Goal: Complete application form: Complete application form

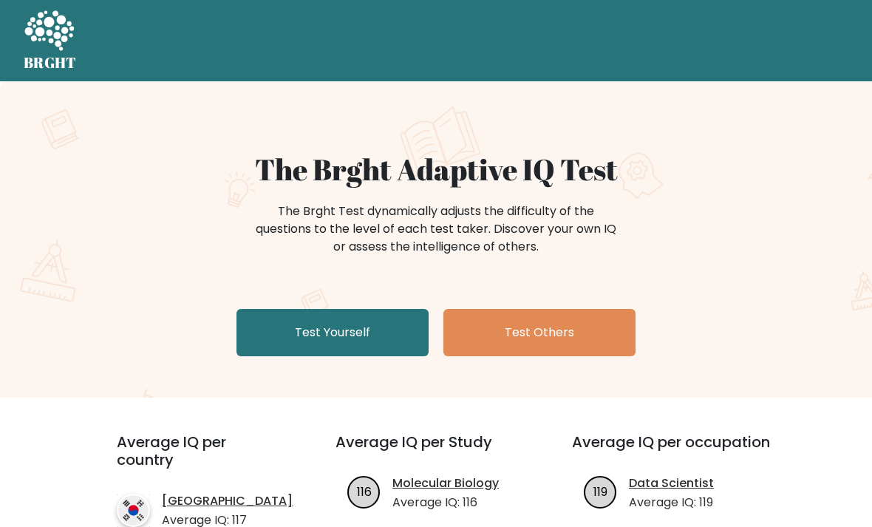
click at [363, 337] on link "Test Yourself" at bounding box center [332, 332] width 192 height 47
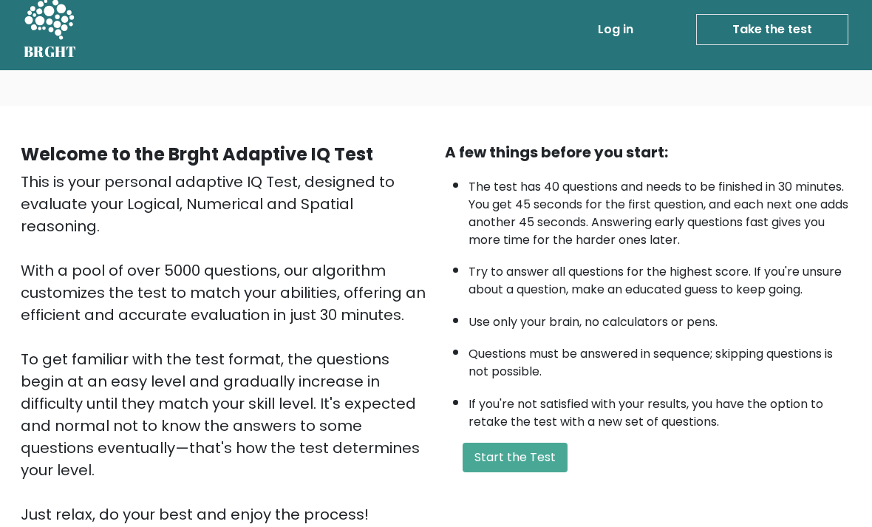
scroll to position [11, 0]
click at [505, 469] on button "Start the Test" at bounding box center [514, 457] width 105 height 30
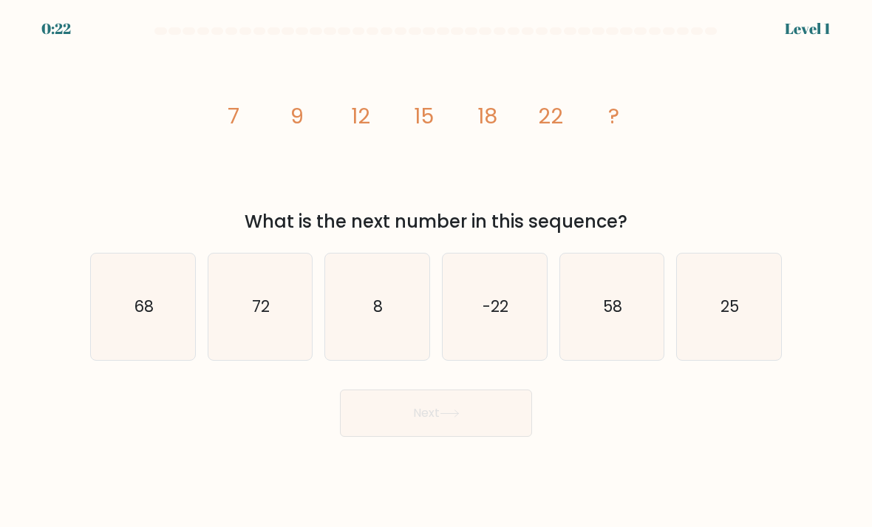
click at [722, 333] on icon "25" at bounding box center [729, 307] width 104 height 104
click at [437, 271] on input "f. 25" at bounding box center [436, 267] width 1 height 7
radio input "true"
click at [406, 418] on button "Next" at bounding box center [436, 412] width 192 height 47
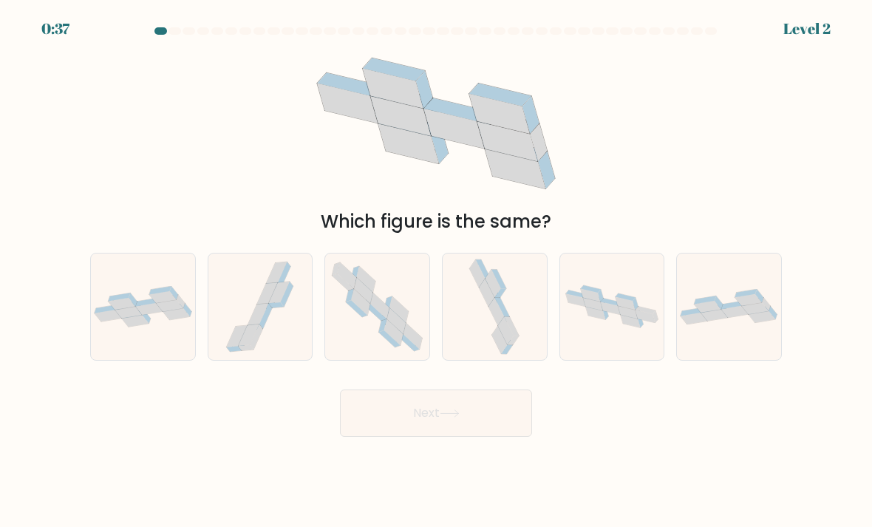
click at [151, 326] on icon at bounding box center [143, 306] width 104 height 41
click at [436, 271] on input "a." at bounding box center [436, 267] width 1 height 7
radio input "true"
click at [423, 420] on button "Next" at bounding box center [436, 412] width 192 height 47
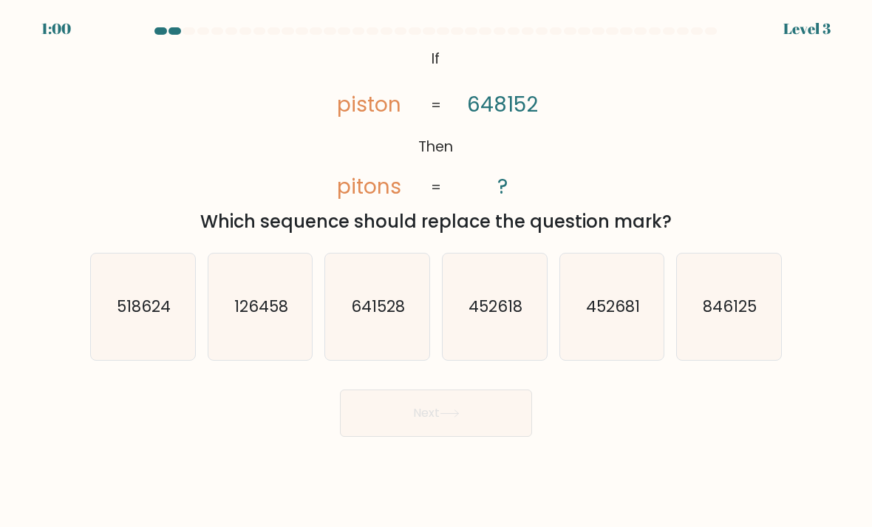
click at [369, 317] on text "641528" at bounding box center [379, 305] width 54 height 21
click at [436, 271] on input "c. 641528" at bounding box center [436, 267] width 1 height 7
radio input "true"
click at [435, 428] on button "Next" at bounding box center [436, 412] width 192 height 47
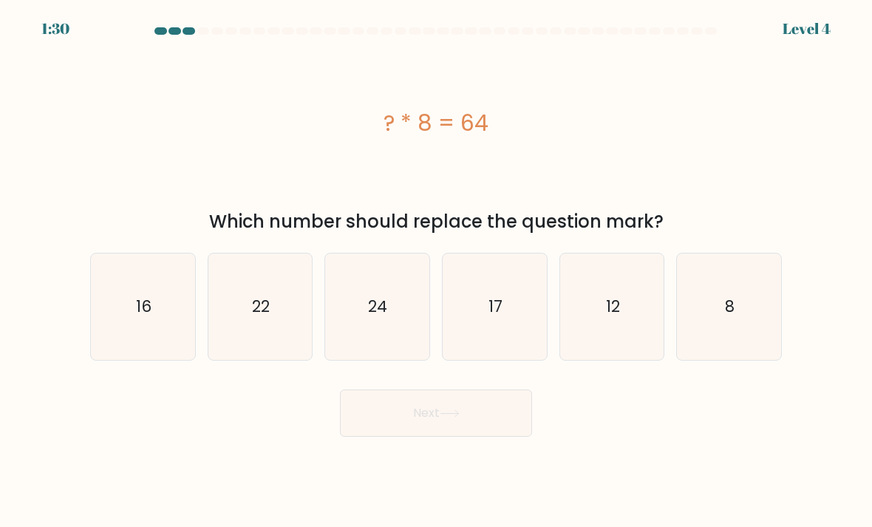
click at [730, 338] on icon "8" at bounding box center [729, 307] width 104 height 104
click at [437, 271] on input "f. 8" at bounding box center [436, 267] width 1 height 7
radio input "true"
click at [512, 435] on button "Next" at bounding box center [436, 412] width 192 height 47
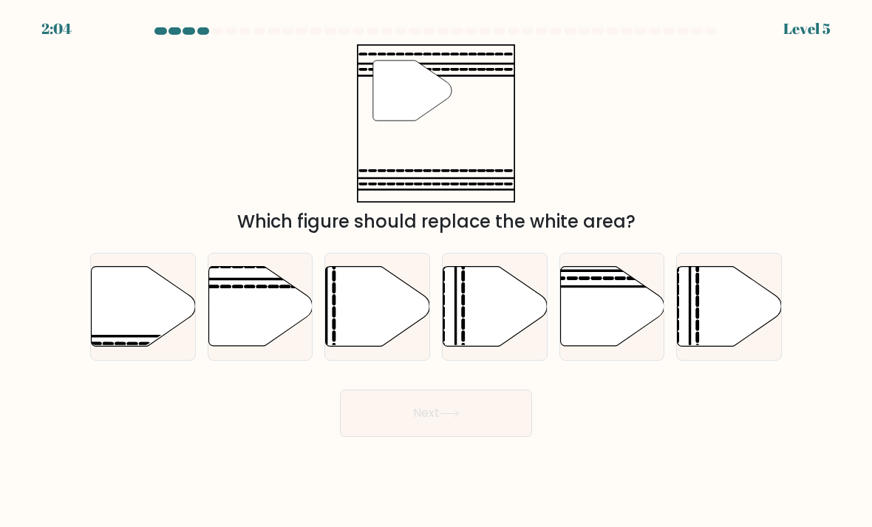
click at [615, 326] on icon at bounding box center [612, 307] width 104 height 80
click at [437, 271] on input "e." at bounding box center [436, 267] width 1 height 7
radio input "true"
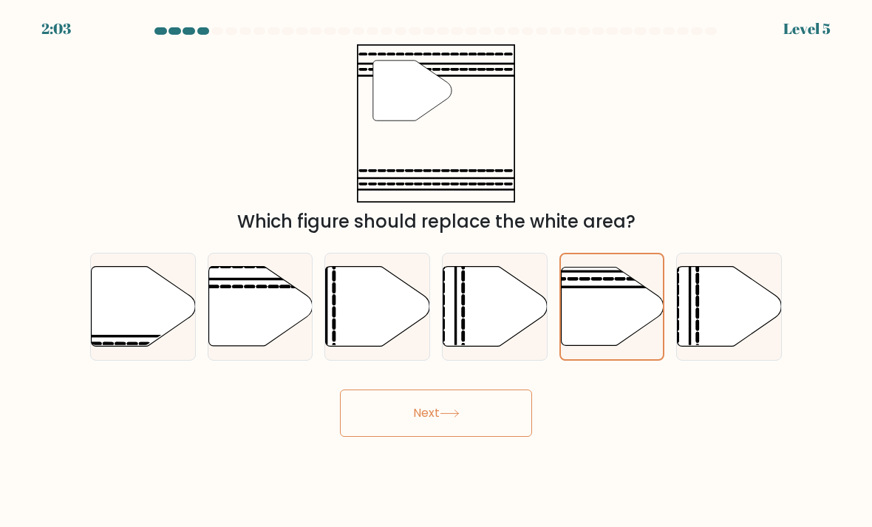
click at [499, 412] on button "Next" at bounding box center [436, 412] width 192 height 47
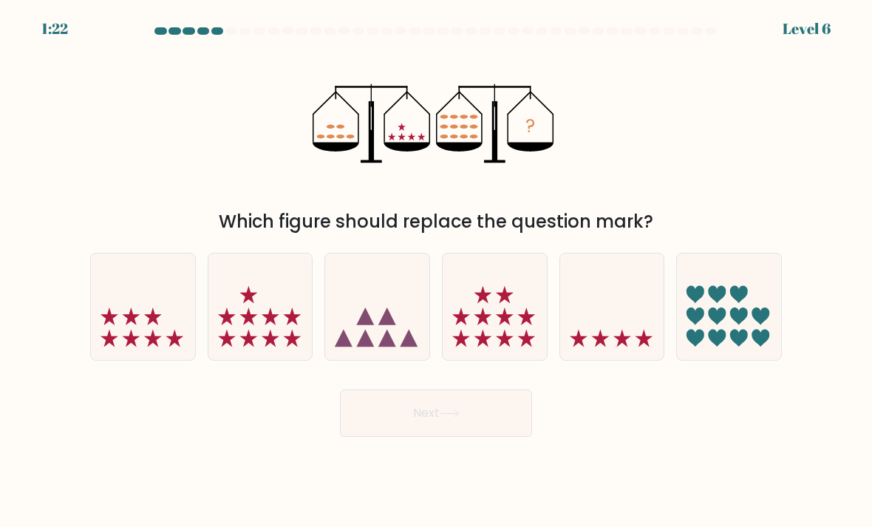
click at [725, 339] on icon at bounding box center [729, 307] width 104 height 86
click at [437, 271] on input "f." at bounding box center [436, 267] width 1 height 7
radio input "true"
click at [495, 338] on icon at bounding box center [494, 307] width 104 height 86
click at [437, 271] on input "d." at bounding box center [436, 267] width 1 height 7
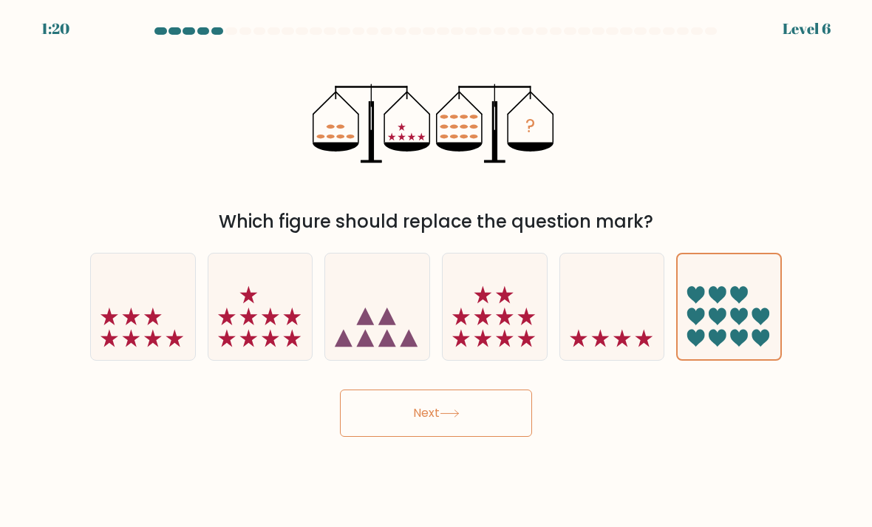
radio input "true"
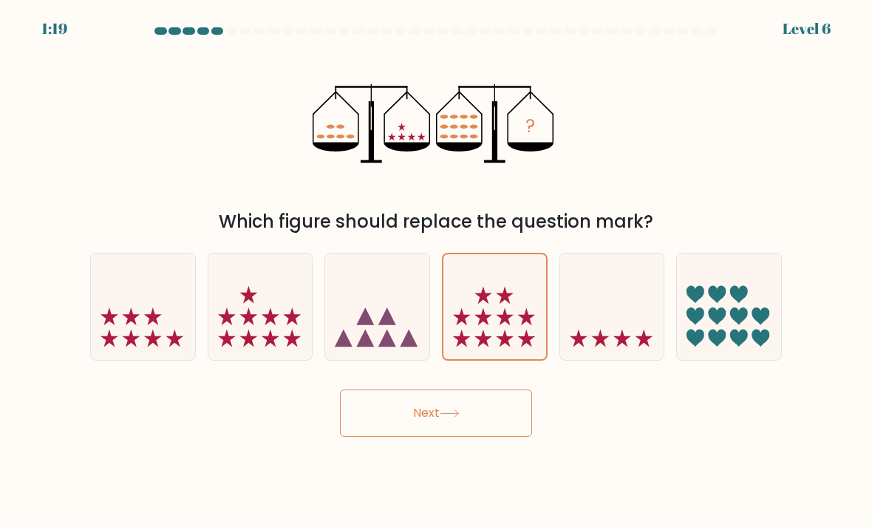
click at [367, 437] on button "Next" at bounding box center [436, 412] width 192 height 47
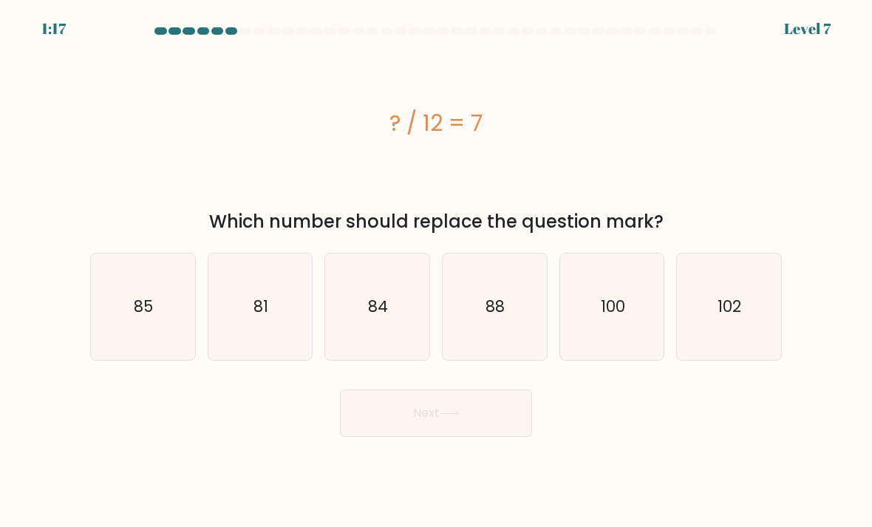
click at [377, 437] on button "Next" at bounding box center [436, 412] width 192 height 47
click at [286, 433] on div "Next" at bounding box center [435, 407] width 709 height 58
click at [406, 333] on icon "84" at bounding box center [377, 307] width 104 height 104
click at [436, 271] on input "c. 84" at bounding box center [436, 267] width 1 height 7
radio input "true"
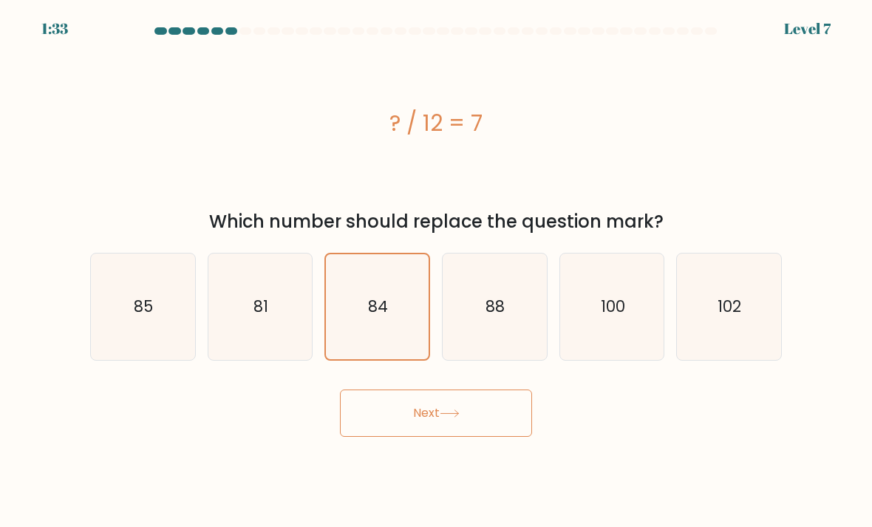
click at [406, 436] on button "Next" at bounding box center [436, 412] width 192 height 47
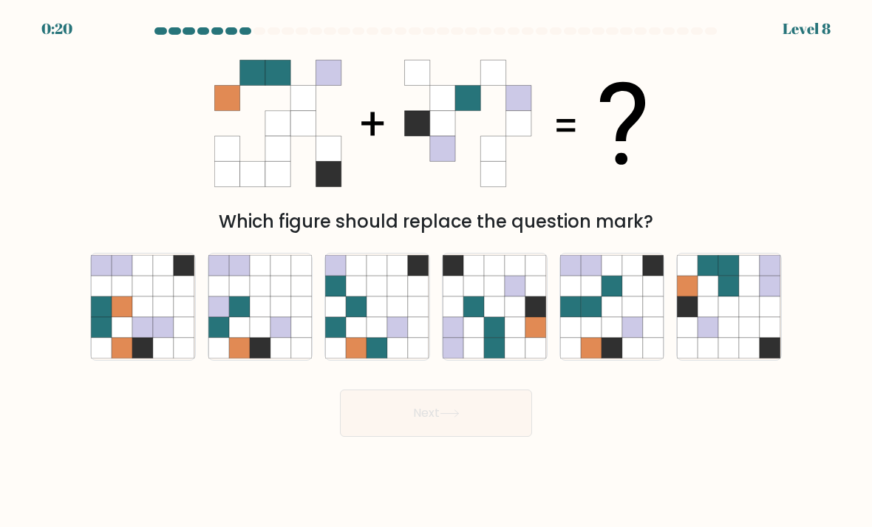
click at [751, 338] on icon at bounding box center [749, 327] width 21 height 21
click at [437, 271] on input "f." at bounding box center [436, 267] width 1 height 7
radio input "true"
click at [521, 423] on button "Next" at bounding box center [436, 412] width 192 height 47
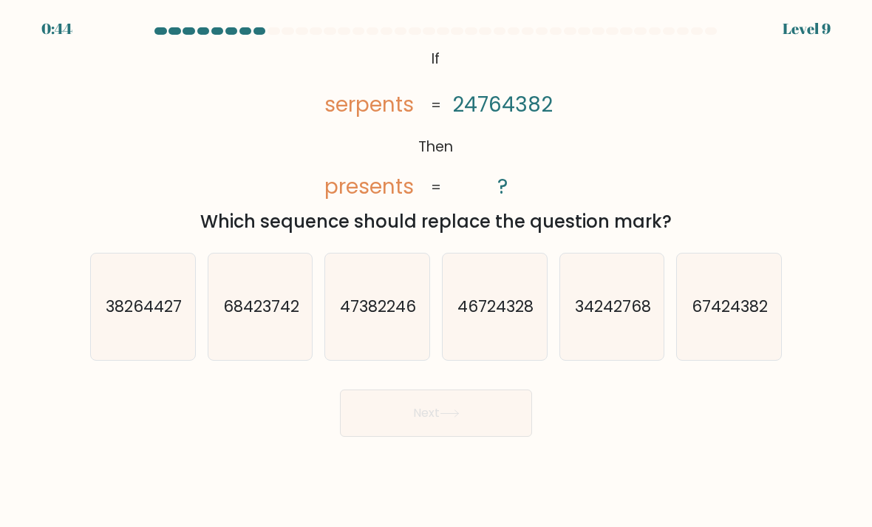
click at [726, 317] on text "67424382" at bounding box center [730, 305] width 76 height 21
click at [437, 271] on input "f. 67424382" at bounding box center [436, 267] width 1 height 7
radio input "true"
click at [487, 424] on button "Next" at bounding box center [436, 412] width 192 height 47
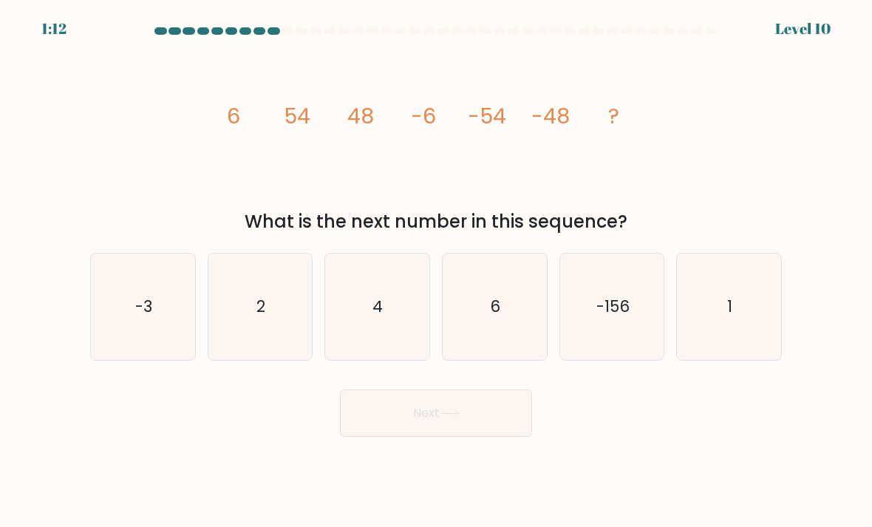
click at [503, 348] on icon "6" at bounding box center [494, 307] width 104 height 104
click at [437, 271] on input "d. 6" at bounding box center [436, 267] width 1 height 7
radio input "true"
click at [410, 429] on button "Next" at bounding box center [436, 412] width 192 height 47
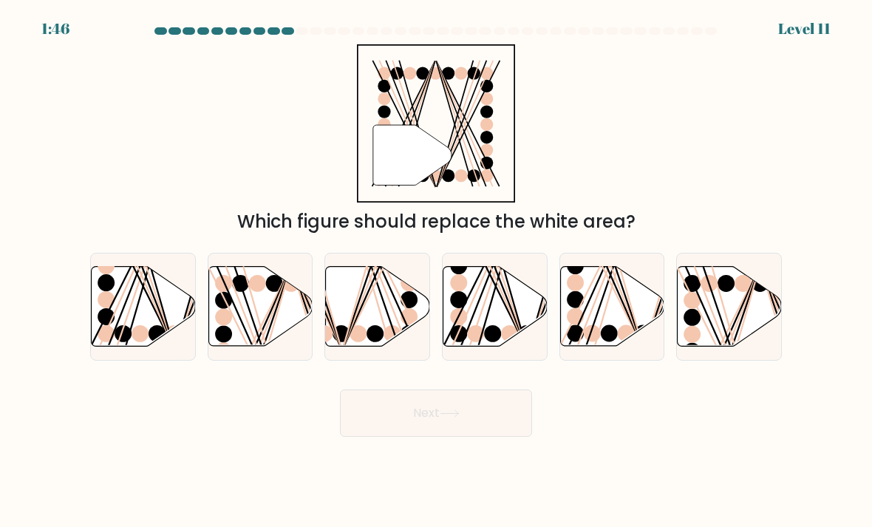
click at [143, 342] on ellipse at bounding box center [139, 333] width 17 height 17
click at [436, 271] on input "a." at bounding box center [436, 267] width 1 height 7
radio input "true"
click at [408, 423] on button "Next" at bounding box center [436, 412] width 192 height 47
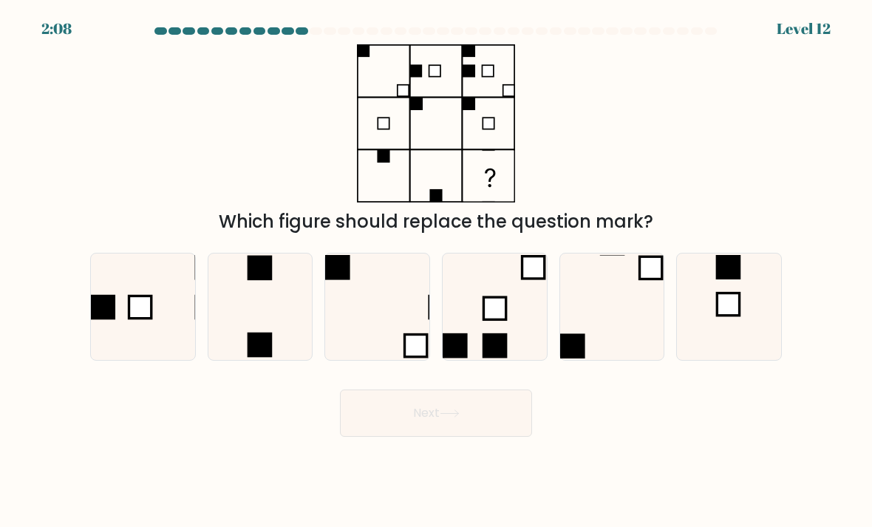
click at [260, 327] on icon at bounding box center [260, 307] width 104 height 104
click at [436, 271] on input "b." at bounding box center [436, 267] width 1 height 7
radio input "true"
click at [400, 437] on button "Next" at bounding box center [436, 412] width 192 height 47
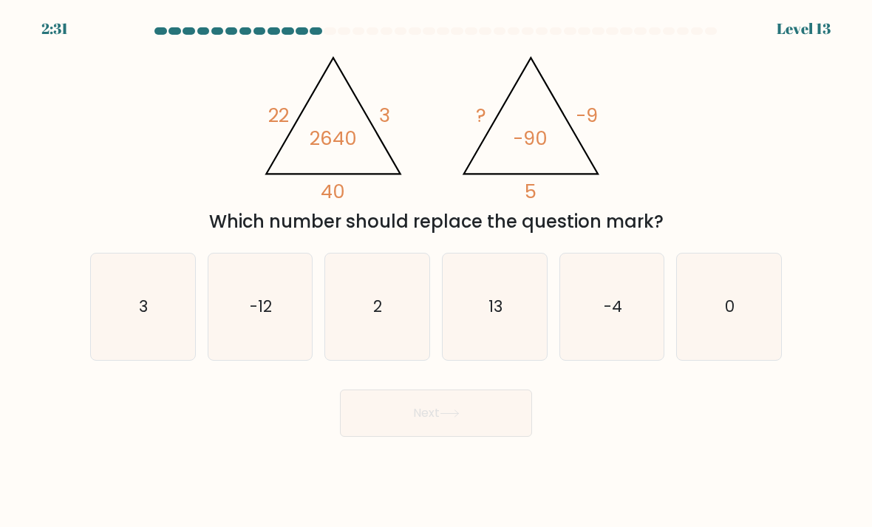
click at [248, 317] on icon "-12" at bounding box center [260, 307] width 104 height 104
click at [436, 271] on input "b. -12" at bounding box center [436, 267] width 1 height 7
radio input "true"
click at [443, 417] on icon at bounding box center [450, 413] width 20 height 8
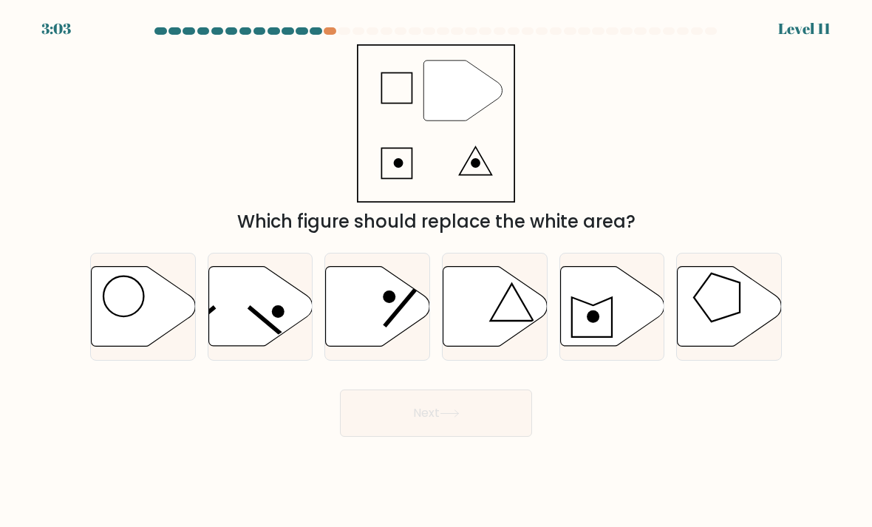
click at [508, 338] on icon at bounding box center [495, 307] width 104 height 80
click at [437, 271] on input "d." at bounding box center [436, 267] width 1 height 7
radio input "true"
click at [477, 425] on button "Next" at bounding box center [436, 412] width 192 height 47
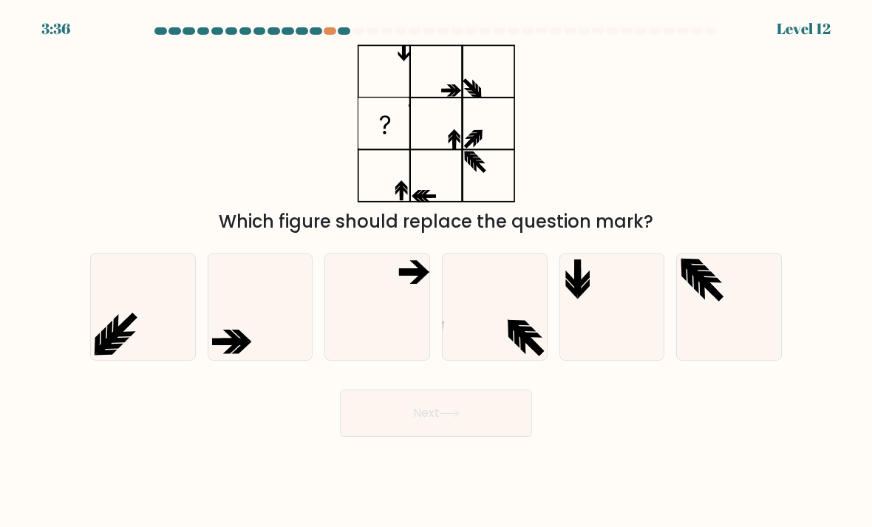
click at [130, 335] on icon at bounding box center [125, 323] width 23 height 23
click at [436, 271] on input "a." at bounding box center [436, 267] width 1 height 7
radio input "true"
click at [372, 430] on button "Next" at bounding box center [436, 412] width 192 height 47
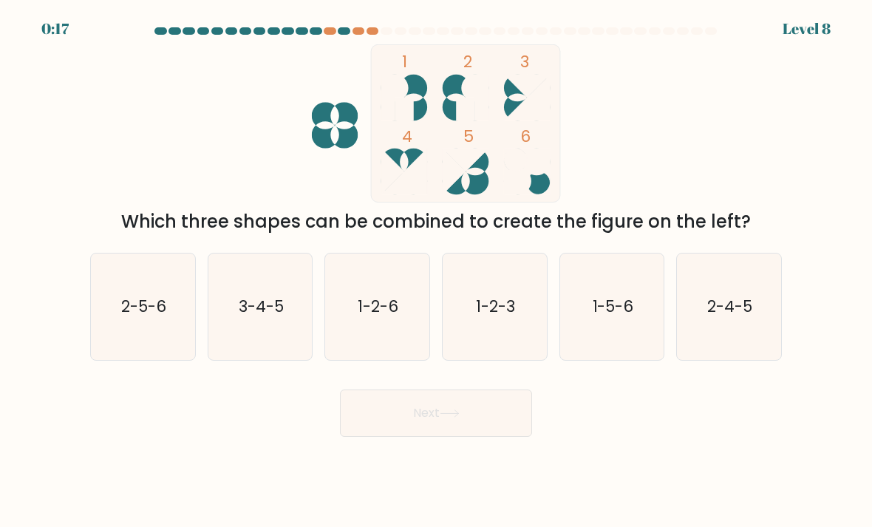
click at [374, 343] on icon "1-2-6" at bounding box center [377, 307] width 104 height 104
click at [436, 271] on input "c. 1-2-6" at bounding box center [436, 267] width 1 height 7
radio input "true"
click at [423, 431] on button "Next" at bounding box center [436, 412] width 192 height 47
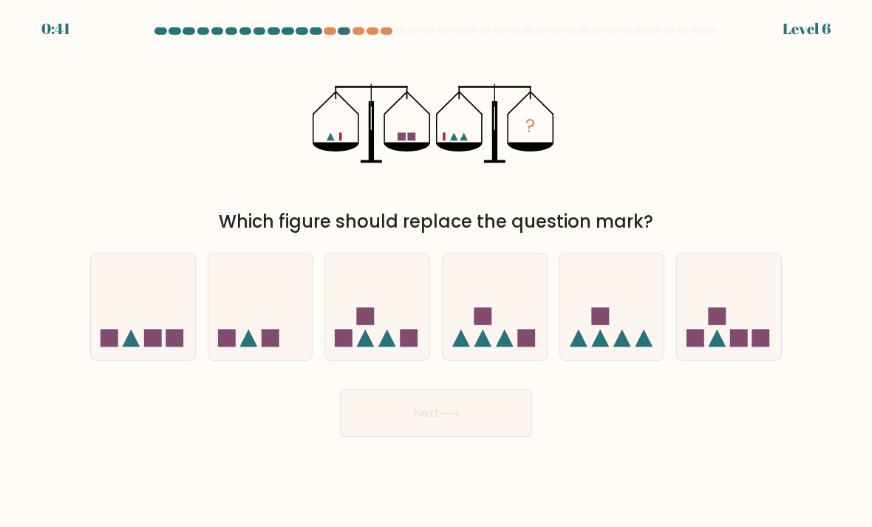
click at [244, 350] on icon at bounding box center [260, 307] width 104 height 86
click at [436, 271] on input "b." at bounding box center [436, 267] width 1 height 7
radio input "true"
click at [383, 426] on button "Next" at bounding box center [436, 412] width 192 height 47
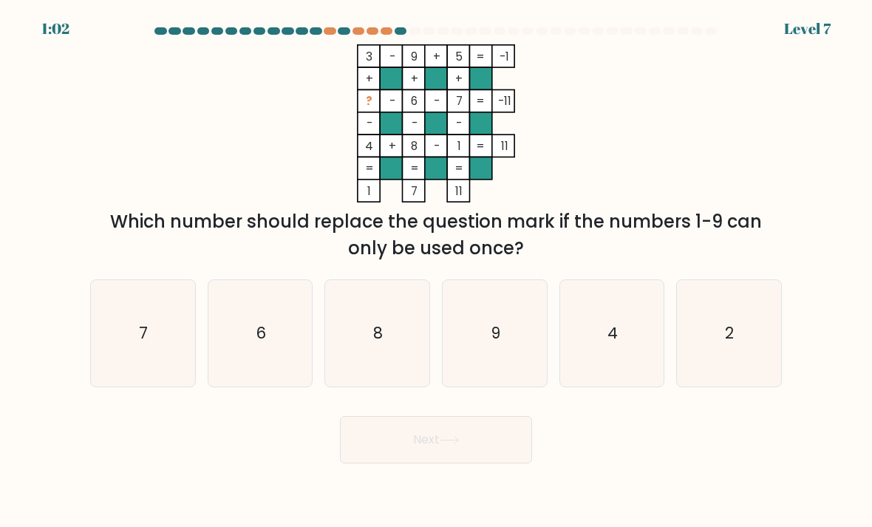
click at [727, 336] on icon "2" at bounding box center [729, 333] width 104 height 104
click at [437, 271] on input "f. 2" at bounding box center [436, 267] width 1 height 7
radio input "true"
click at [468, 441] on button "Next" at bounding box center [436, 439] width 192 height 47
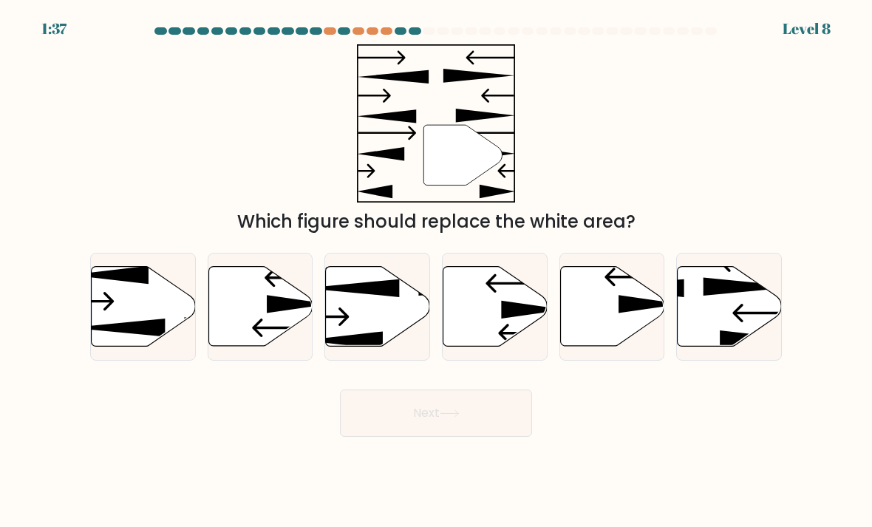
click at [731, 318] on icon at bounding box center [729, 307] width 104 height 80
click at [437, 271] on input "f." at bounding box center [436, 267] width 1 height 7
radio input "true"
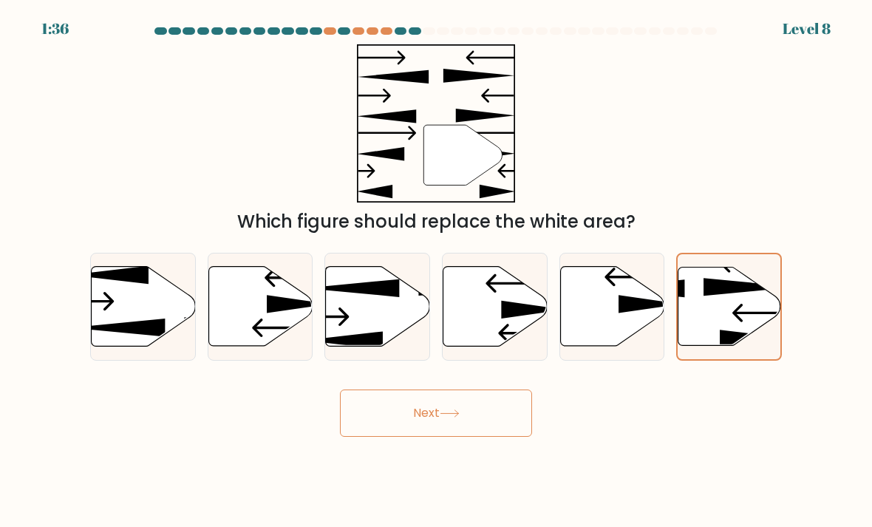
click at [473, 421] on button "Next" at bounding box center [436, 412] width 192 height 47
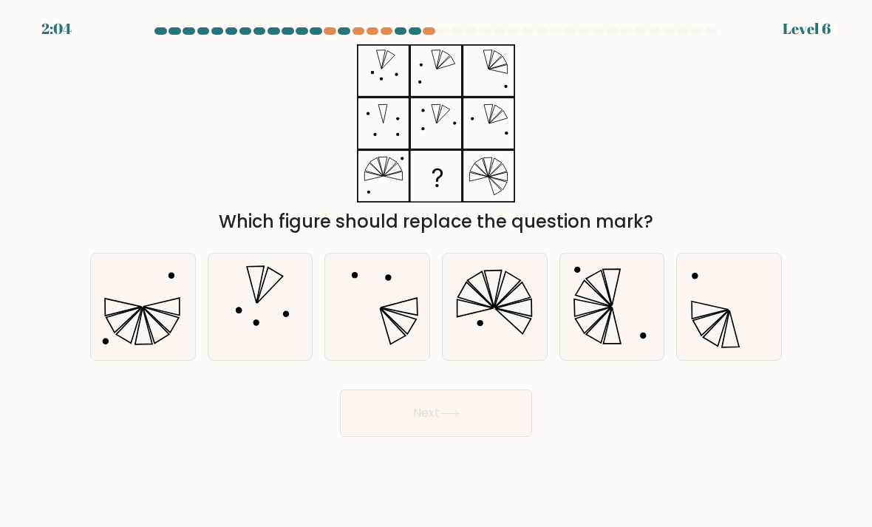
click at [482, 308] on icon at bounding box center [476, 295] width 36 height 26
click at [437, 271] on input "d." at bounding box center [436, 267] width 1 height 7
radio input "true"
click at [414, 434] on button "Next" at bounding box center [436, 412] width 192 height 47
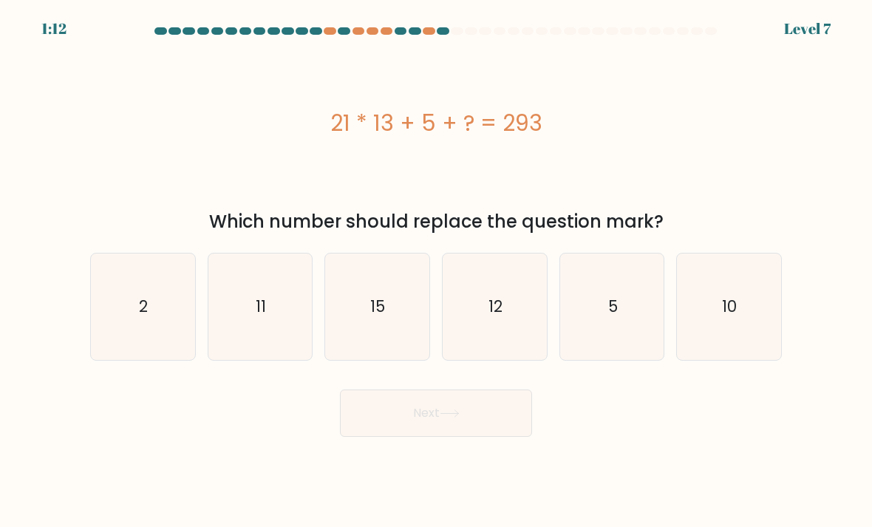
click at [731, 317] on text "10" at bounding box center [729, 305] width 15 height 21
click at [437, 271] on input "f. 10" at bounding box center [436, 267] width 1 height 7
radio input "true"
click at [442, 428] on button "Next" at bounding box center [436, 412] width 192 height 47
click at [748, 406] on div "Next" at bounding box center [435, 407] width 709 height 58
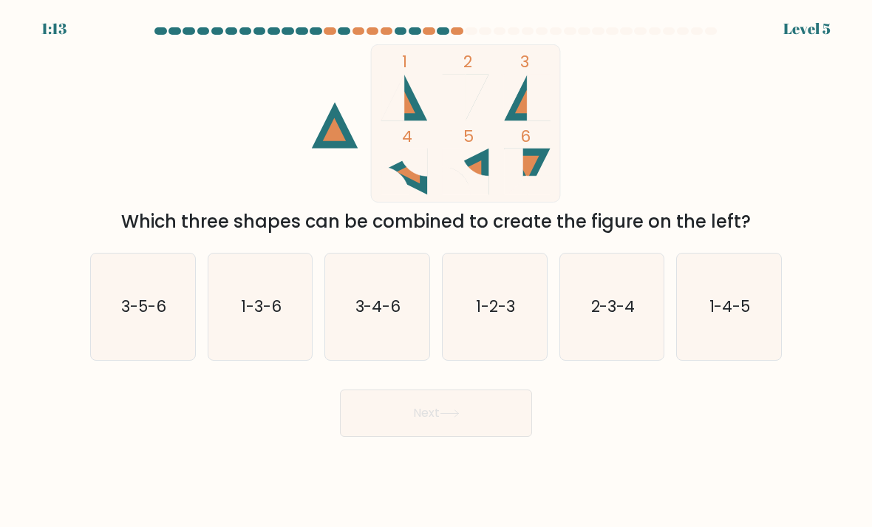
click at [445, 89] on rect at bounding box center [453, 98] width 23 height 47
click at [444, 89] on rect at bounding box center [453, 98] width 23 height 47
click at [495, 293] on icon "1-2-3" at bounding box center [494, 307] width 104 height 104
click at [437, 271] on input "d. 1-2-3" at bounding box center [436, 267] width 1 height 7
radio input "true"
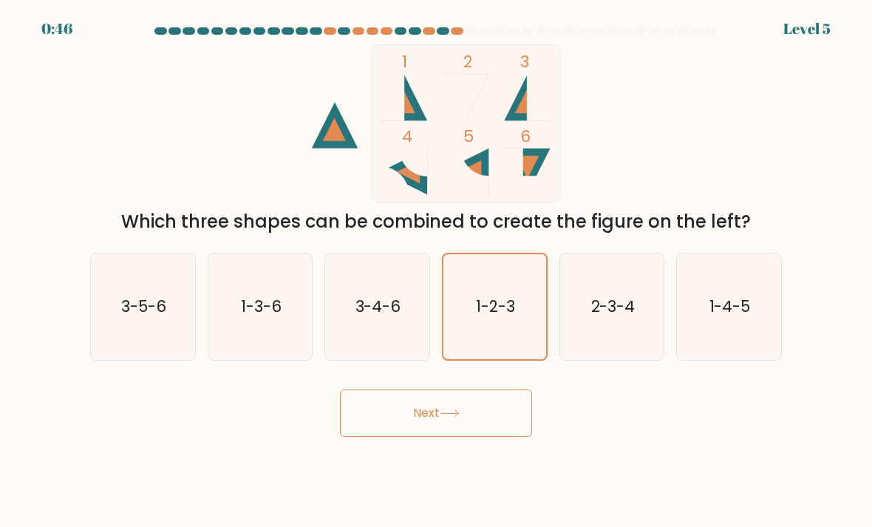
click at [417, 421] on button "Next" at bounding box center [436, 412] width 192 height 47
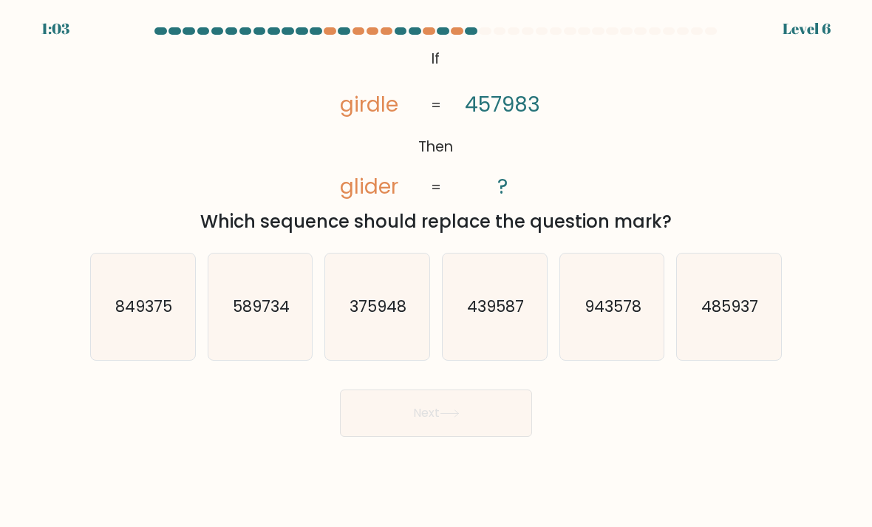
click at [740, 317] on text "485937" at bounding box center [730, 305] width 57 height 21
click at [437, 271] on input "f. 485937" at bounding box center [436, 267] width 1 height 7
radio input "true"
click at [502, 425] on button "Next" at bounding box center [436, 412] width 192 height 47
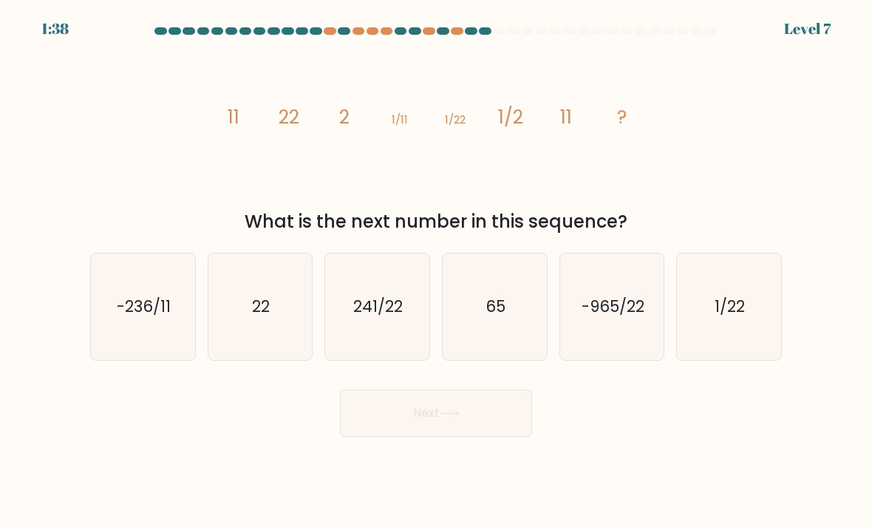
click at [280, 343] on icon "22" at bounding box center [260, 307] width 104 height 104
click at [436, 271] on input "b. 22" at bounding box center [436, 267] width 1 height 7
radio input "true"
click at [420, 417] on button "Next" at bounding box center [436, 412] width 192 height 47
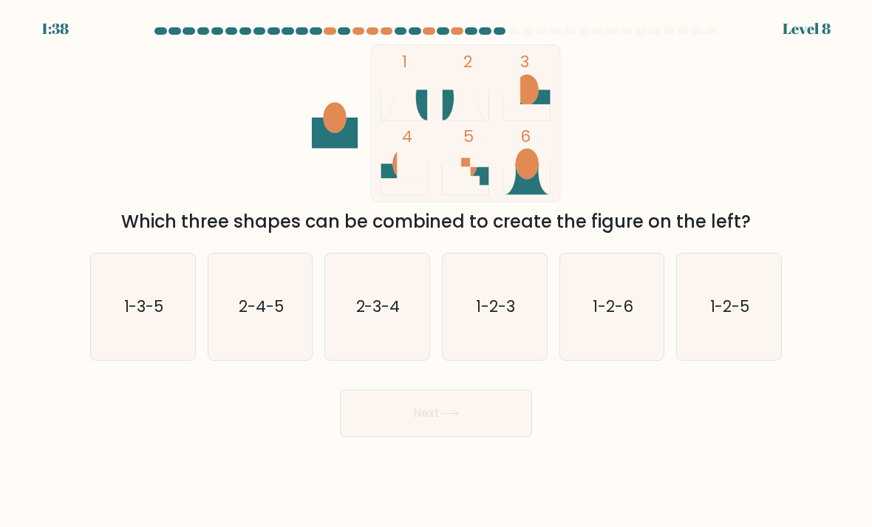
click at [589, 341] on icon "1-2-6" at bounding box center [612, 307] width 104 height 104
click at [437, 271] on input "e. 1-2-6" at bounding box center [436, 267] width 1 height 7
radio input "true"
click at [396, 434] on button "Next" at bounding box center [436, 412] width 192 height 47
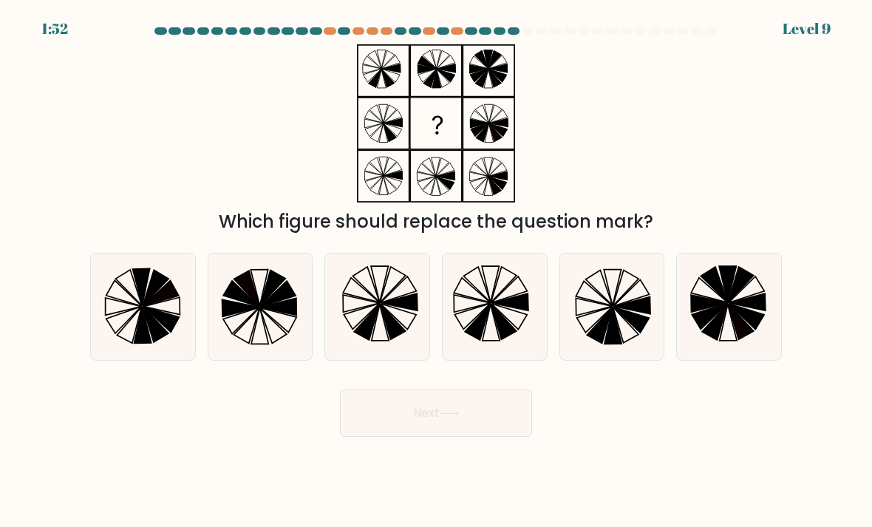
click at [618, 337] on icon at bounding box center [625, 325] width 26 height 36
click at [437, 271] on input "e." at bounding box center [436, 267] width 1 height 7
radio input "true"
click at [506, 423] on button "Next" at bounding box center [436, 412] width 192 height 47
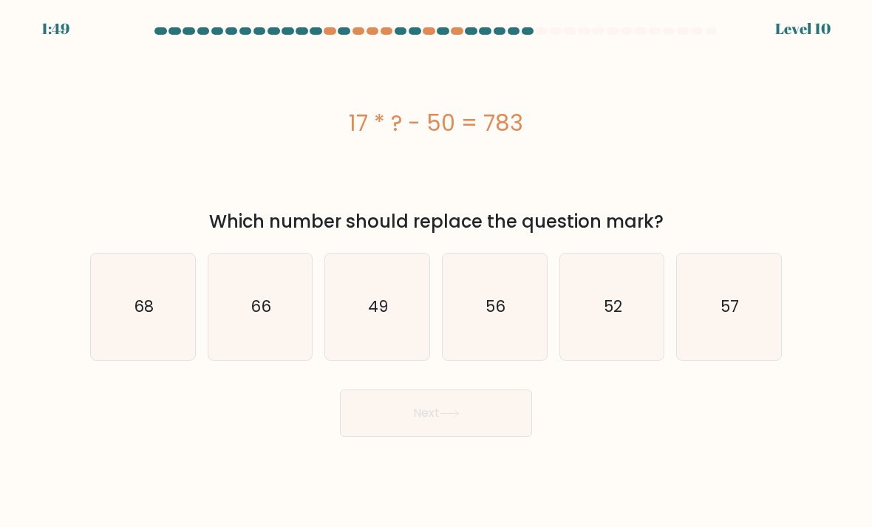
click at [363, 333] on icon "49" at bounding box center [377, 307] width 104 height 104
click at [436, 271] on input "c. 49" at bounding box center [436, 267] width 1 height 7
radio input "true"
click at [376, 435] on button "Next" at bounding box center [436, 412] width 192 height 47
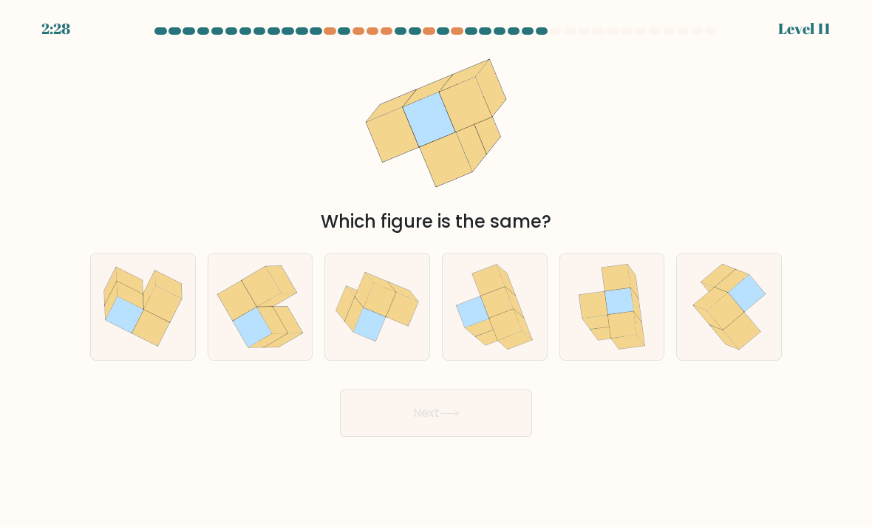
click at [631, 315] on icon at bounding box center [618, 301] width 29 height 27
click at [437, 271] on input "e." at bounding box center [436, 267] width 1 height 7
radio input "true"
click at [473, 428] on button "Next" at bounding box center [436, 412] width 192 height 47
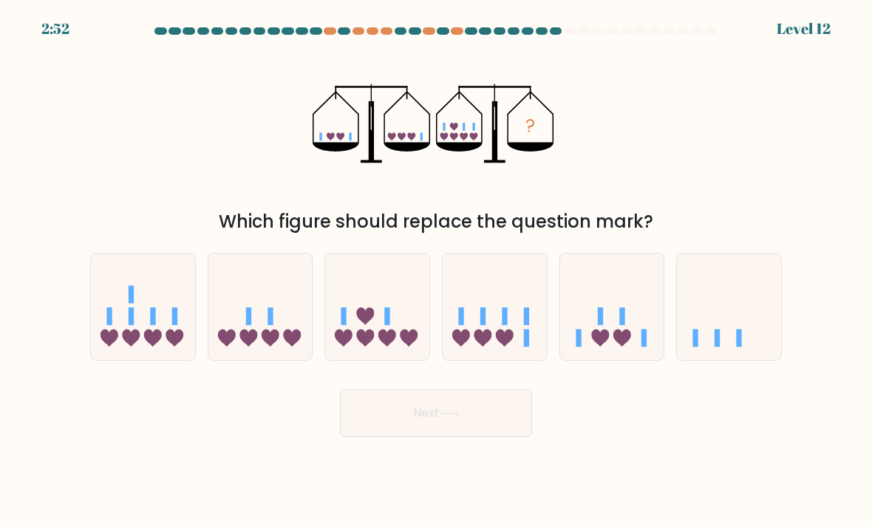
click at [468, 327] on icon at bounding box center [494, 307] width 104 height 86
click at [437, 271] on input "d." at bounding box center [436, 267] width 1 height 7
radio input "true"
click at [403, 420] on button "Next" at bounding box center [436, 412] width 192 height 47
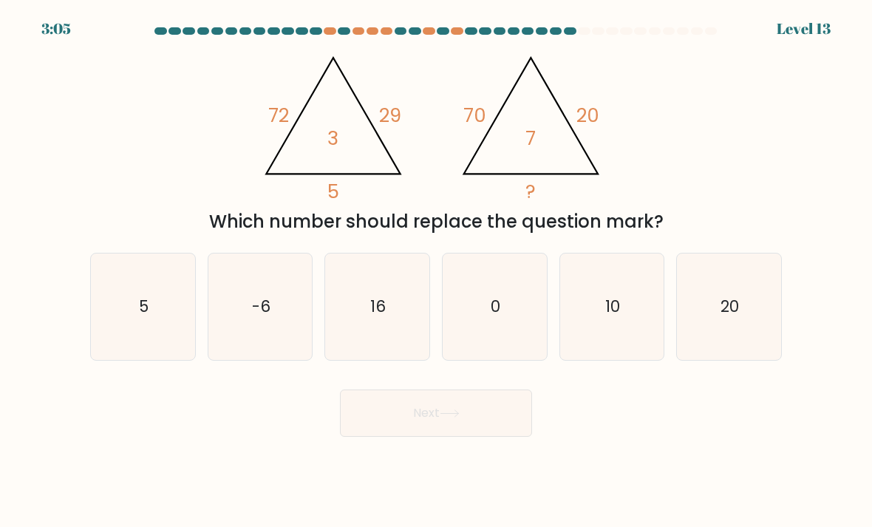
click at [392, 348] on icon "16" at bounding box center [377, 307] width 104 height 104
click at [436, 271] on input "c. 16" at bounding box center [436, 267] width 1 height 7
radio input "true"
click at [372, 437] on button "Next" at bounding box center [436, 412] width 192 height 47
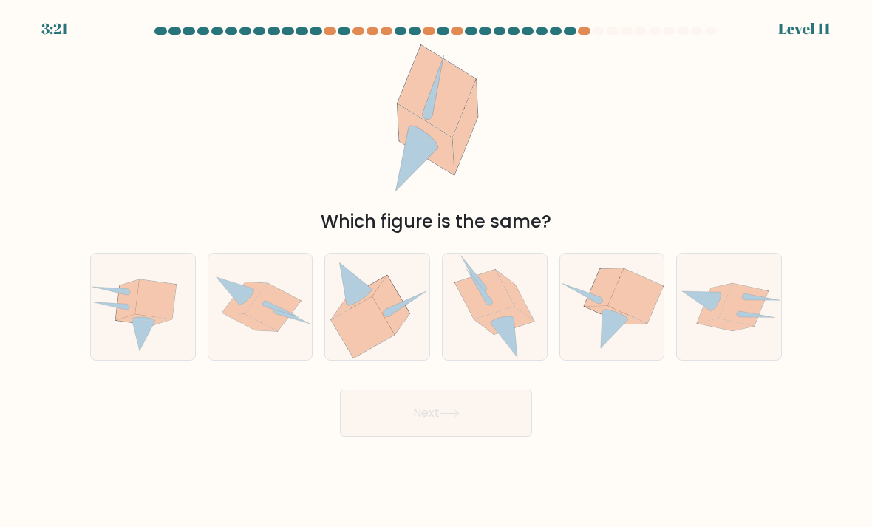
click at [391, 316] on icon at bounding box center [406, 303] width 41 height 25
click at [436, 271] on input "c." at bounding box center [436, 267] width 1 height 7
radio input "true"
click at [378, 423] on button "Next" at bounding box center [436, 412] width 192 height 47
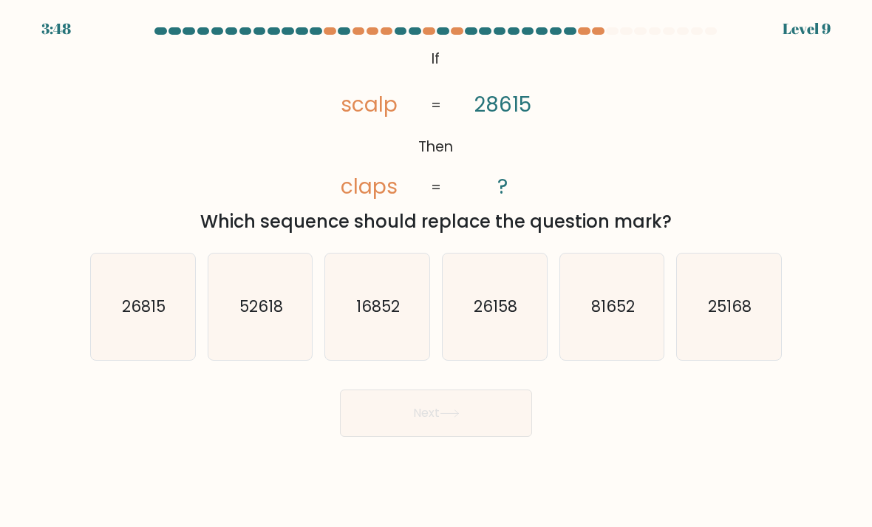
click at [610, 337] on icon "81652" at bounding box center [612, 307] width 104 height 104
click at [437, 271] on input "e. 81652" at bounding box center [436, 267] width 1 height 7
radio input "true"
click at [474, 434] on button "Next" at bounding box center [436, 412] width 192 height 47
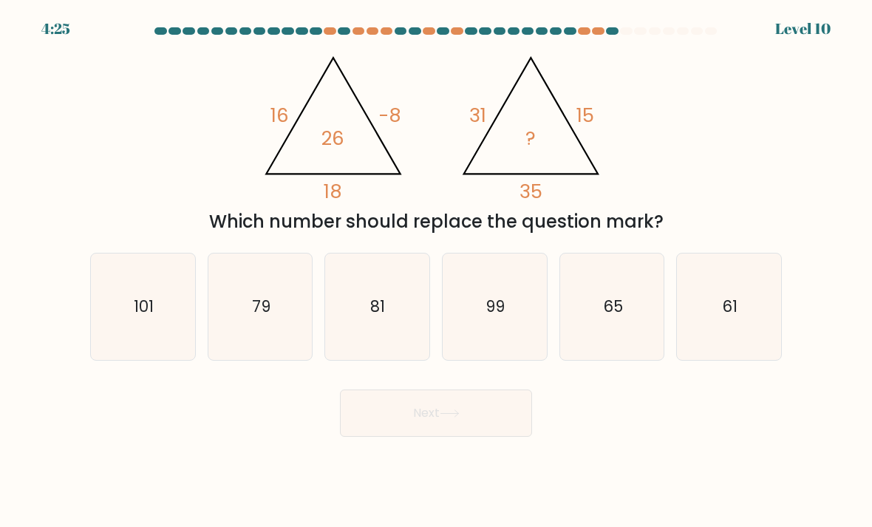
click at [496, 332] on icon "99" at bounding box center [494, 307] width 104 height 104
click at [437, 271] on input "d. 99" at bounding box center [436, 267] width 1 height 7
radio input "true"
click at [372, 404] on button "Next" at bounding box center [436, 412] width 192 height 47
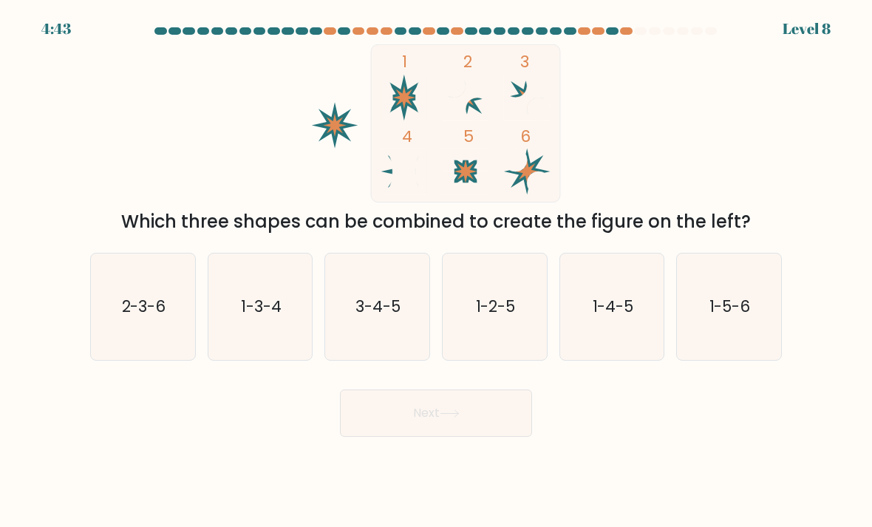
click at [143, 317] on text "2-3-6" at bounding box center [144, 305] width 44 height 21
click at [436, 271] on input "a. 2-3-6" at bounding box center [436, 267] width 1 height 7
radio input "true"
click at [380, 428] on button "Next" at bounding box center [436, 412] width 192 height 47
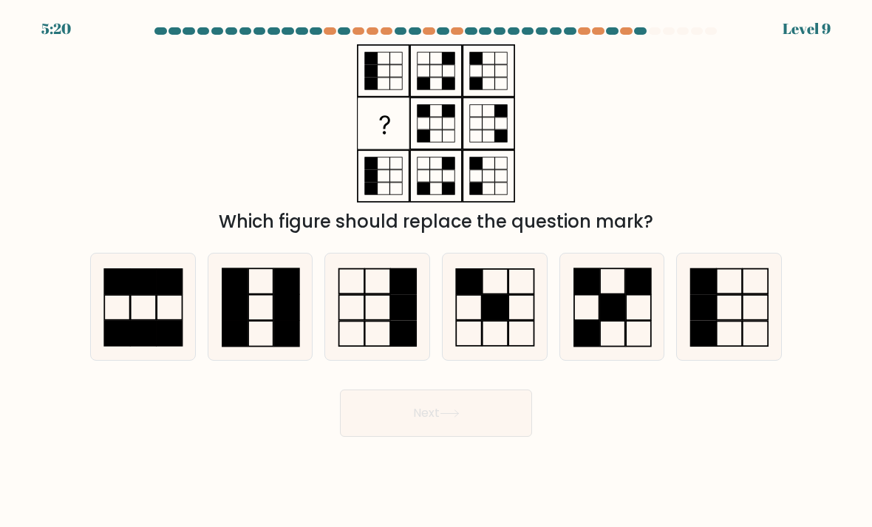
click at [377, 324] on icon at bounding box center [377, 307] width 104 height 104
click at [436, 271] on input "c." at bounding box center [436, 267] width 1 height 7
radio input "true"
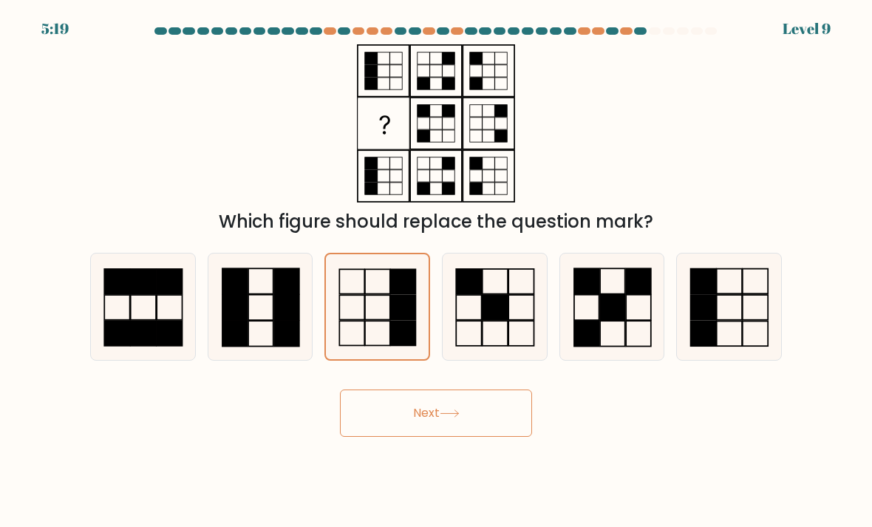
click at [366, 423] on button "Next" at bounding box center [436, 412] width 192 height 47
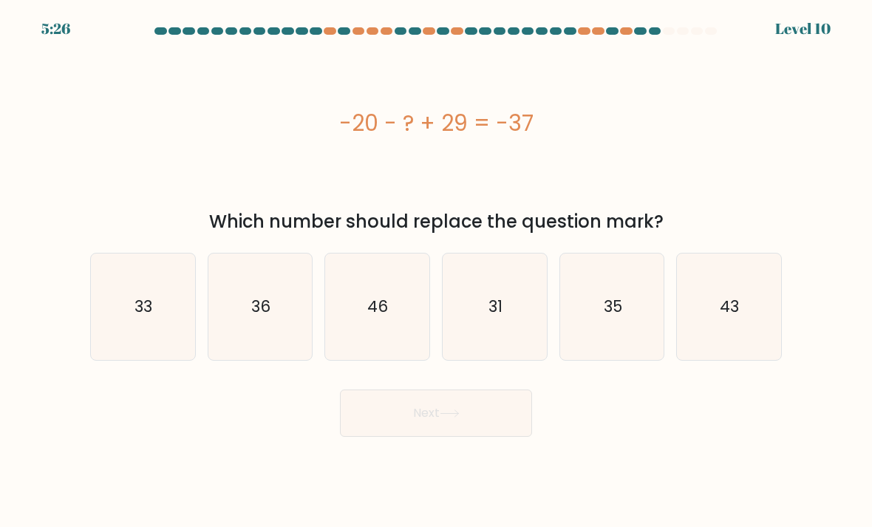
click at [488, 315] on icon "31" at bounding box center [494, 307] width 104 height 104
click at [437, 271] on input "d. 31" at bounding box center [436, 267] width 1 height 7
radio input "true"
click at [380, 415] on button "Next" at bounding box center [436, 412] width 192 height 47
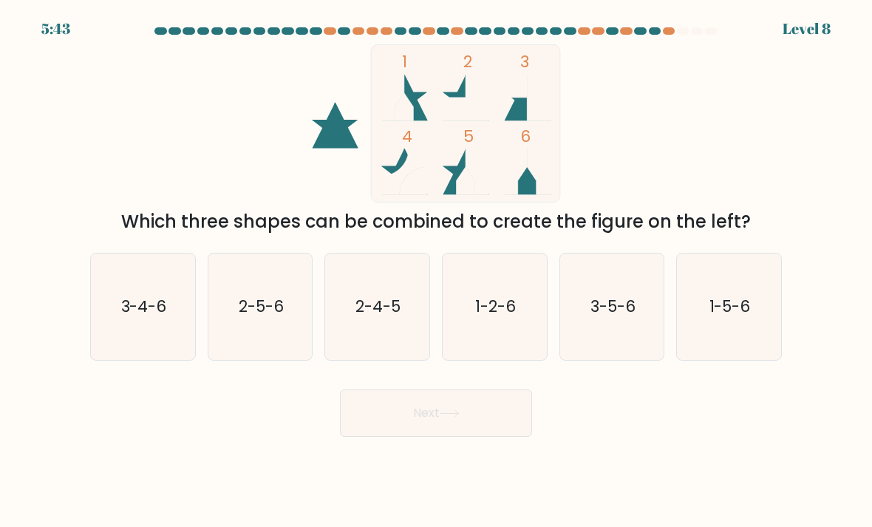
click at [717, 317] on text "1-5-6" at bounding box center [729, 305] width 41 height 21
click at [437, 271] on input "f. 1-5-6" at bounding box center [436, 267] width 1 height 7
radio input "true"
click at [458, 412] on button "Next" at bounding box center [436, 412] width 192 height 47
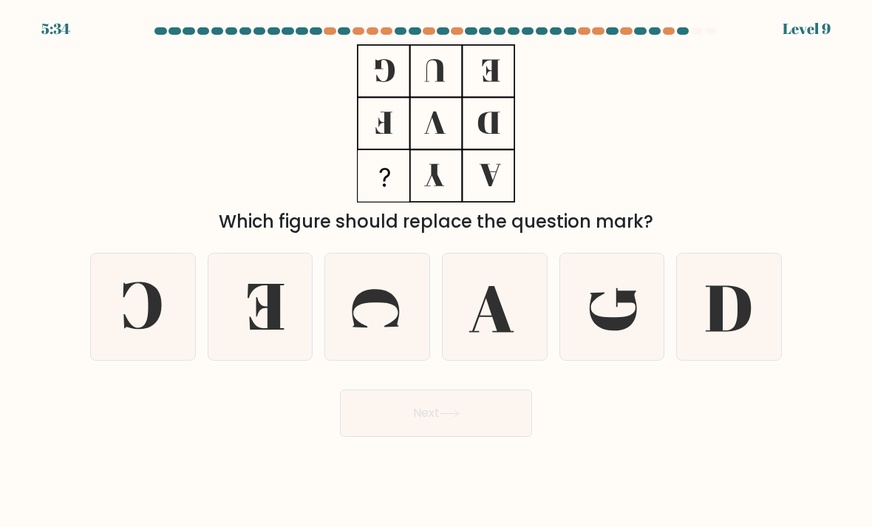
click at [150, 329] on icon at bounding box center [142, 304] width 38 height 47
click at [436, 271] on input "a." at bounding box center [436, 267] width 1 height 7
radio input "true"
click at [380, 412] on button "Next" at bounding box center [436, 412] width 192 height 47
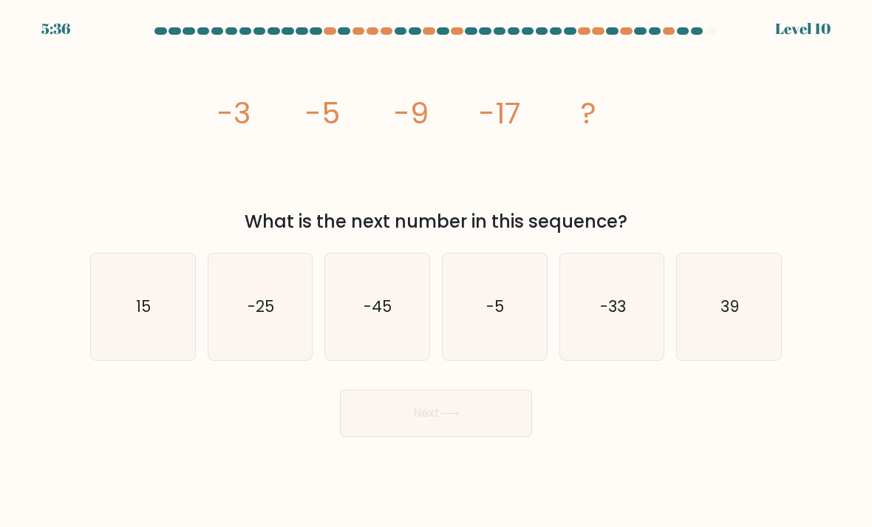
click at [612, 304] on icon "-33" at bounding box center [612, 307] width 104 height 104
click at [437, 271] on input "e. -33" at bounding box center [436, 267] width 1 height 7
radio input "true"
click at [389, 403] on button "Next" at bounding box center [436, 412] width 192 height 47
click at [418, 420] on button "Next" at bounding box center [436, 412] width 192 height 47
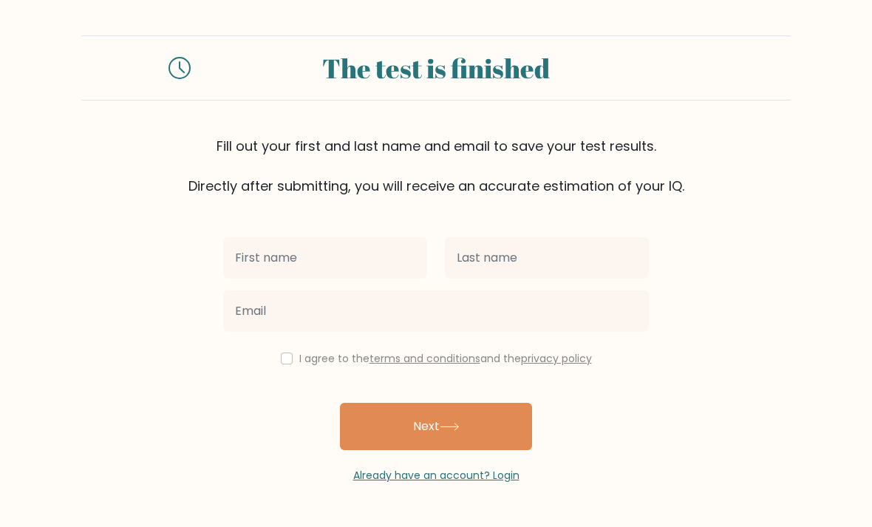
click at [331, 253] on input "text" at bounding box center [325, 257] width 204 height 41
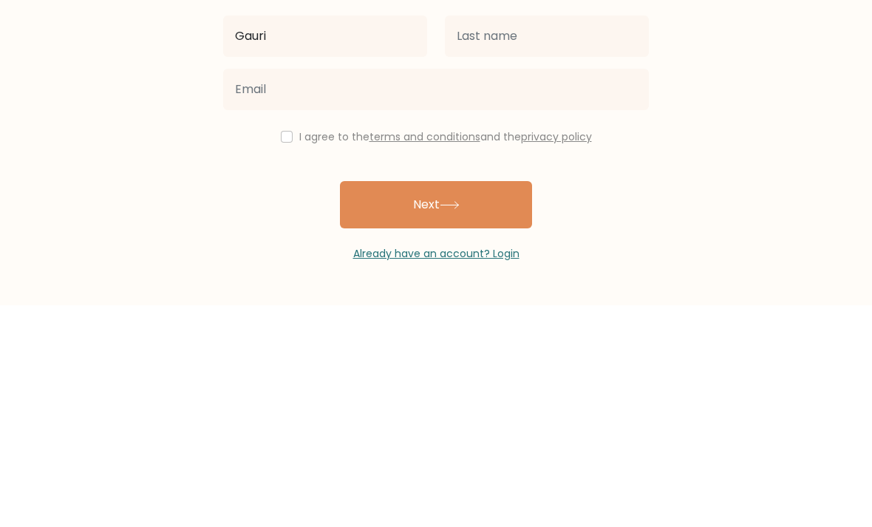
type input "Gauri"
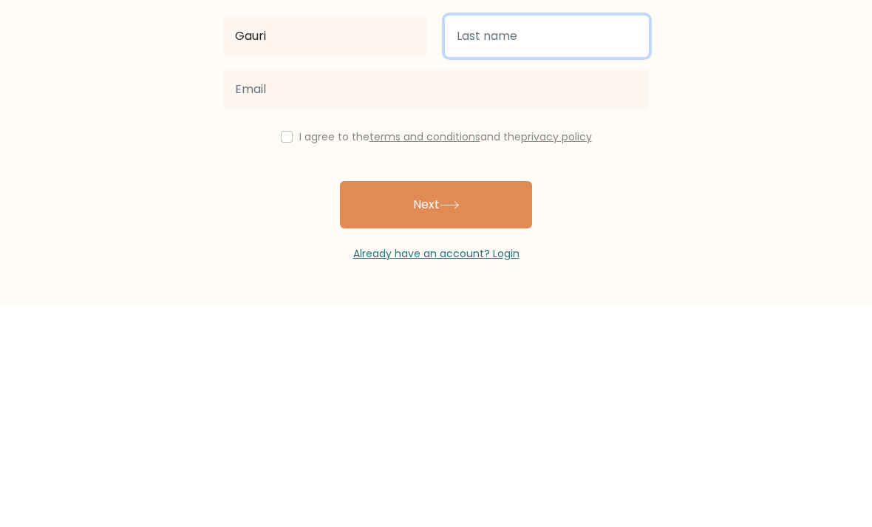
click at [467, 237] on input "text" at bounding box center [547, 257] width 204 height 41
type input "Patil"
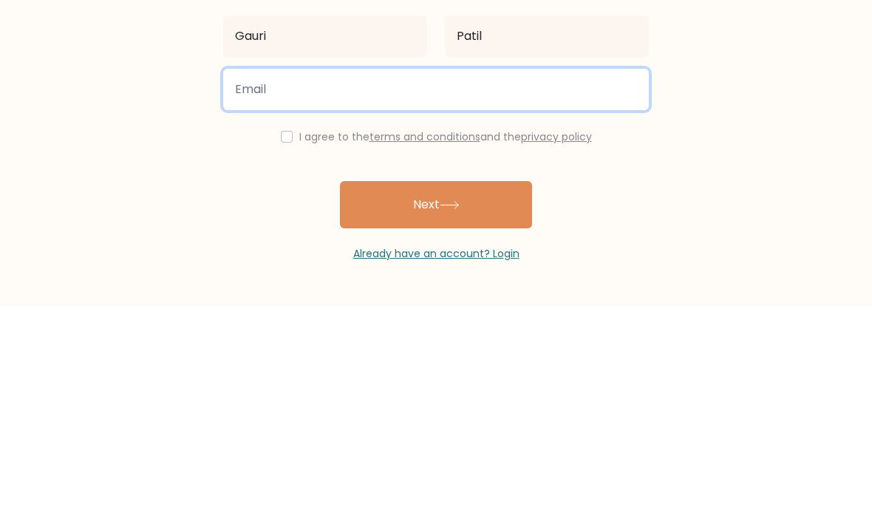
click at [310, 290] on input "email" at bounding box center [435, 310] width 425 height 41
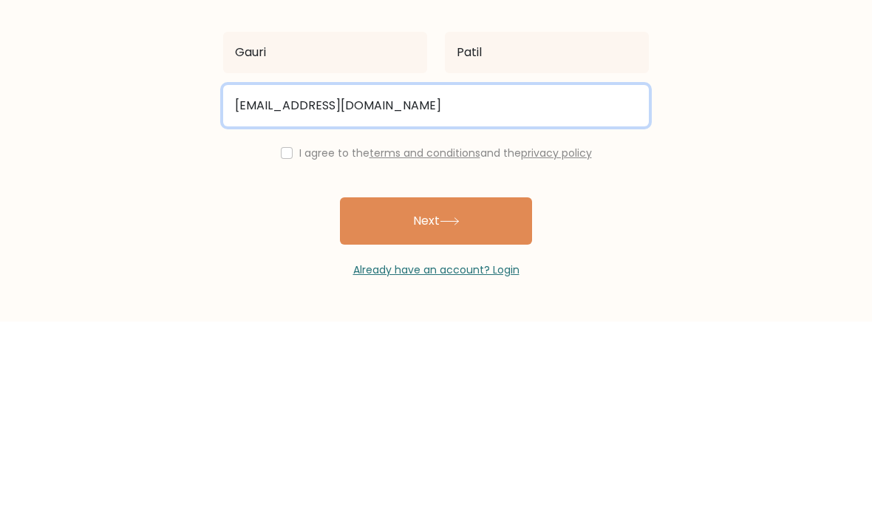
type input "[EMAIL_ADDRESS][DOMAIN_NAME]"
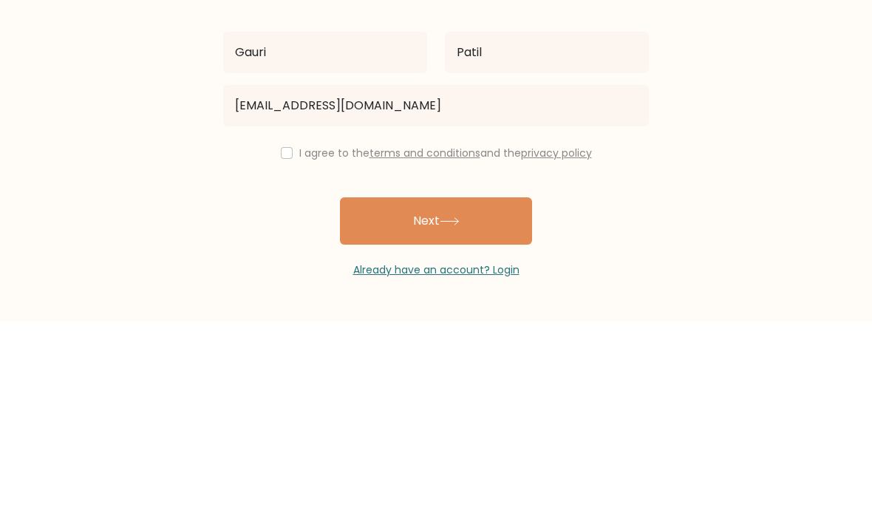
click at [714, 160] on form "The test is finished Fill out your first and last name and email to save your t…" at bounding box center [436, 259] width 872 height 448
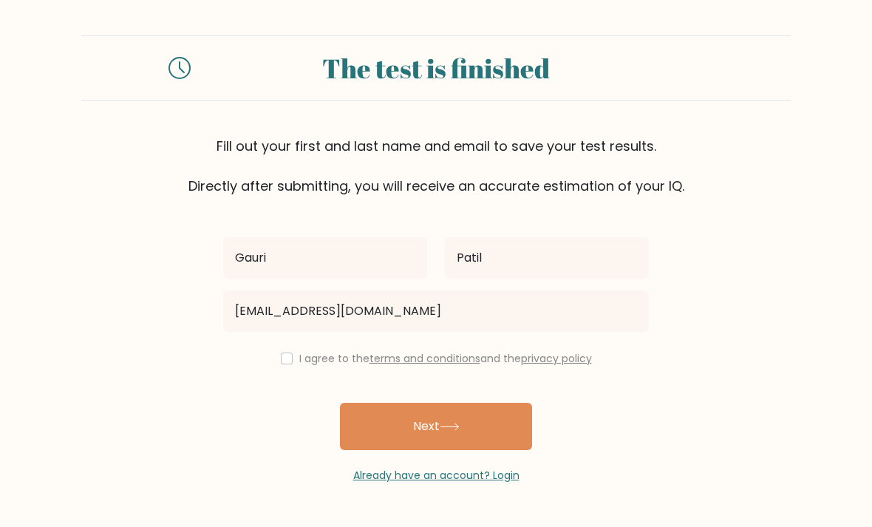
click at [286, 352] on input "checkbox" at bounding box center [287, 358] width 12 height 12
checkbox input "true"
click at [516, 403] on button "Next" at bounding box center [436, 426] width 192 height 47
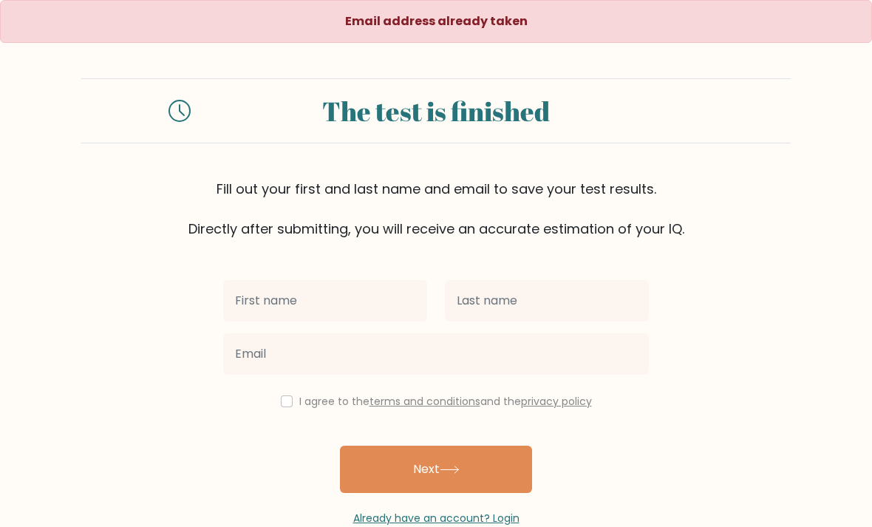
click at [255, 295] on input "text" at bounding box center [325, 300] width 204 height 41
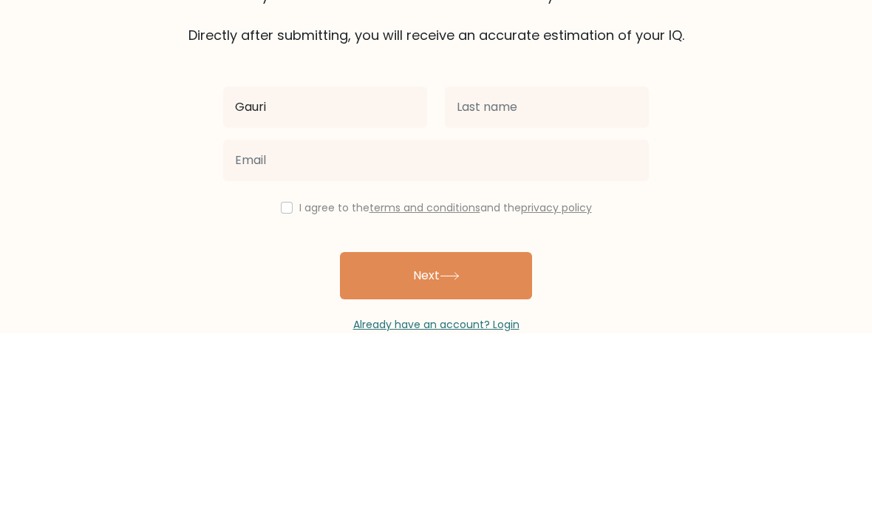
type input "Gauri"
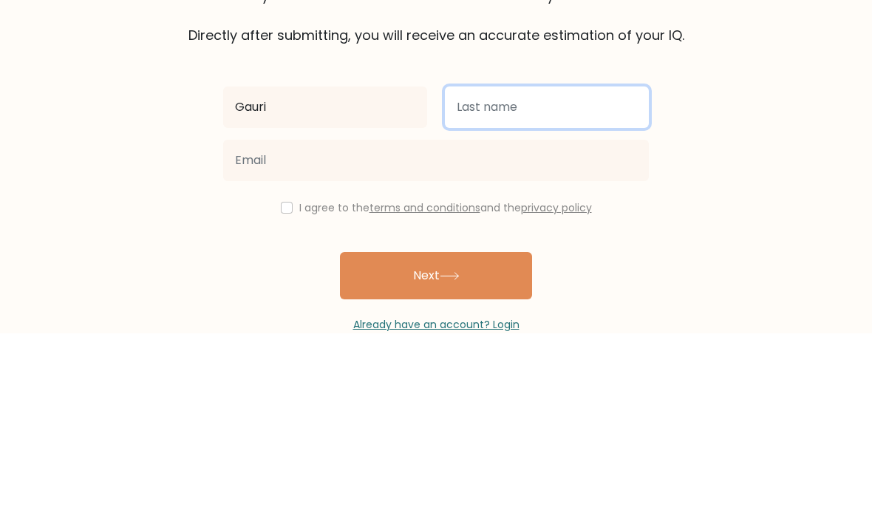
click at [576, 280] on input "text" at bounding box center [547, 300] width 204 height 41
type input "Patil"
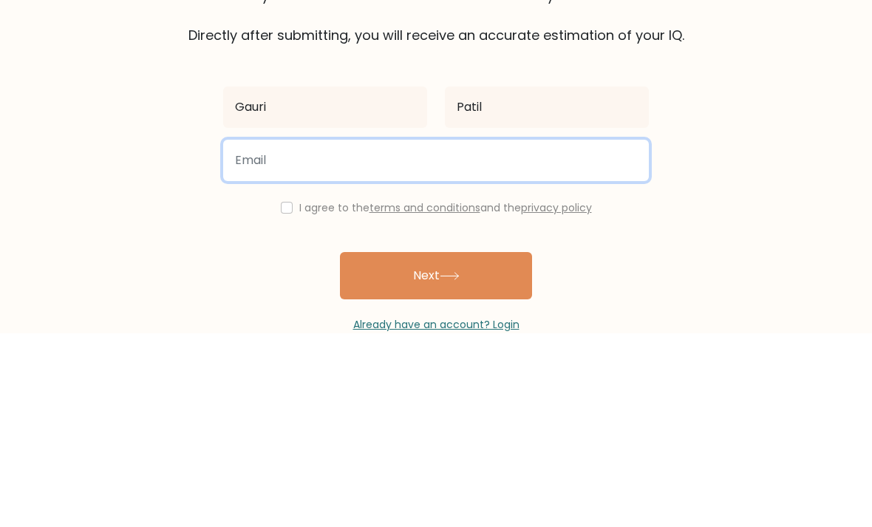
click at [551, 333] on input "email" at bounding box center [435, 353] width 425 height 41
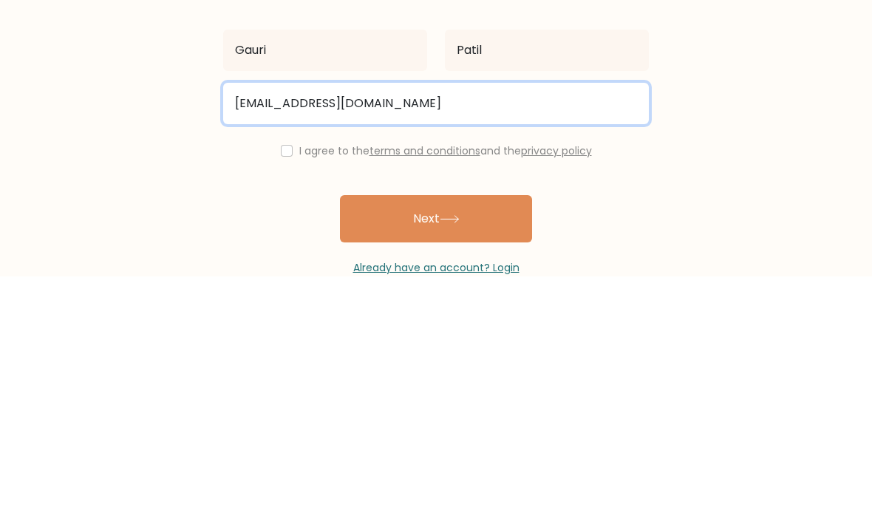
type input "mailgauripatil@gmail.com"
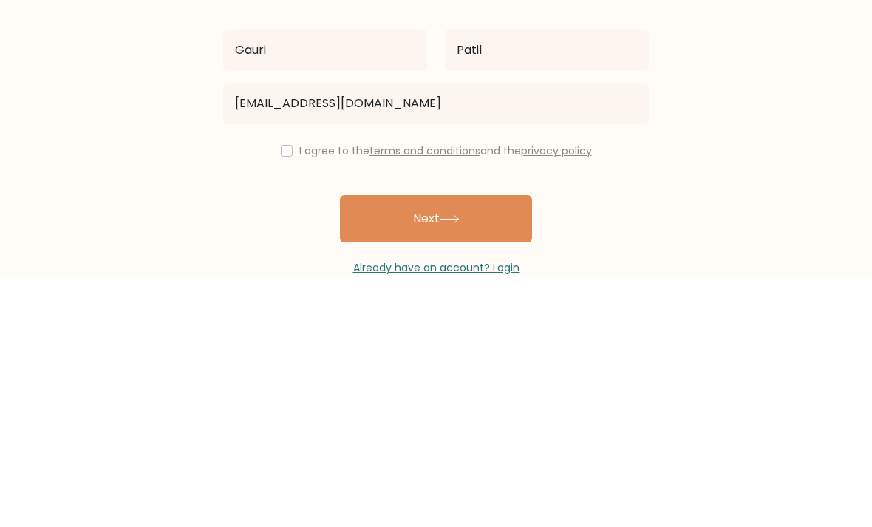
click at [714, 152] on form "The test is finished Fill out your first and last name and email to save your t…" at bounding box center [436, 302] width 872 height 448
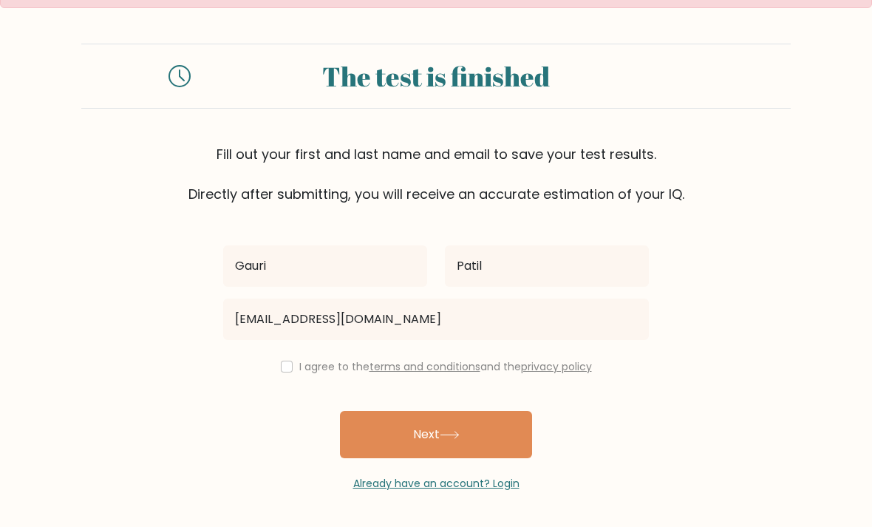
click at [475, 420] on button "Next" at bounding box center [436, 434] width 192 height 47
click at [287, 360] on input "checkbox" at bounding box center [287, 366] width 12 height 12
checkbox input "true"
click at [485, 423] on button "Next" at bounding box center [436, 434] width 192 height 47
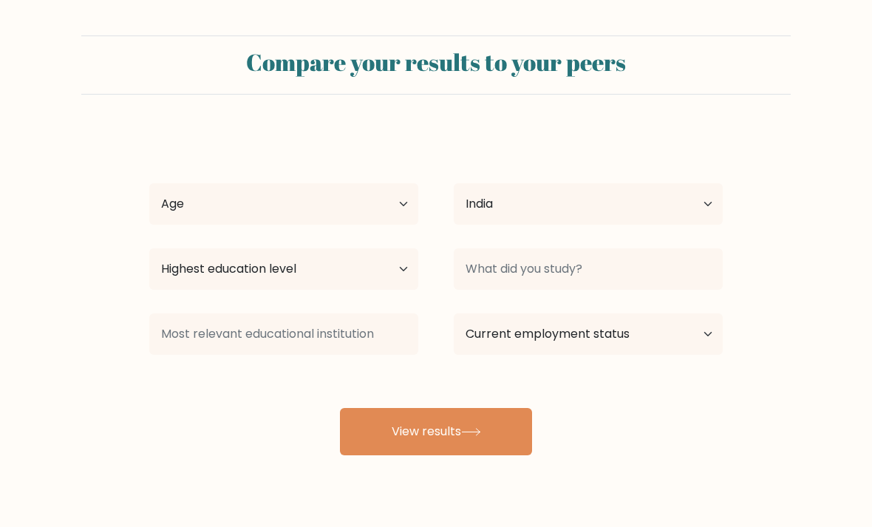
select select "IN"
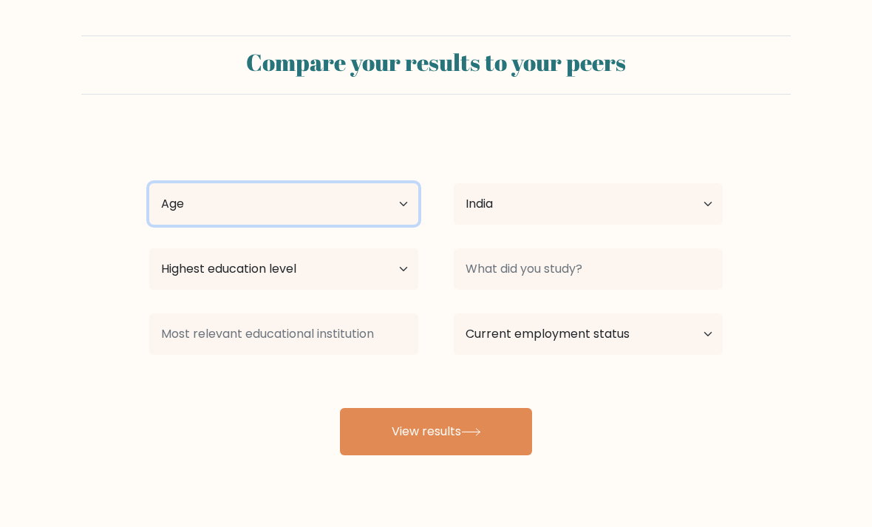
click at [365, 204] on select "Age Under [DEMOGRAPHIC_DATA] [DEMOGRAPHIC_DATA] [DEMOGRAPHIC_DATA] [DEMOGRAPHIC…" at bounding box center [283, 203] width 269 height 41
select select "min_18"
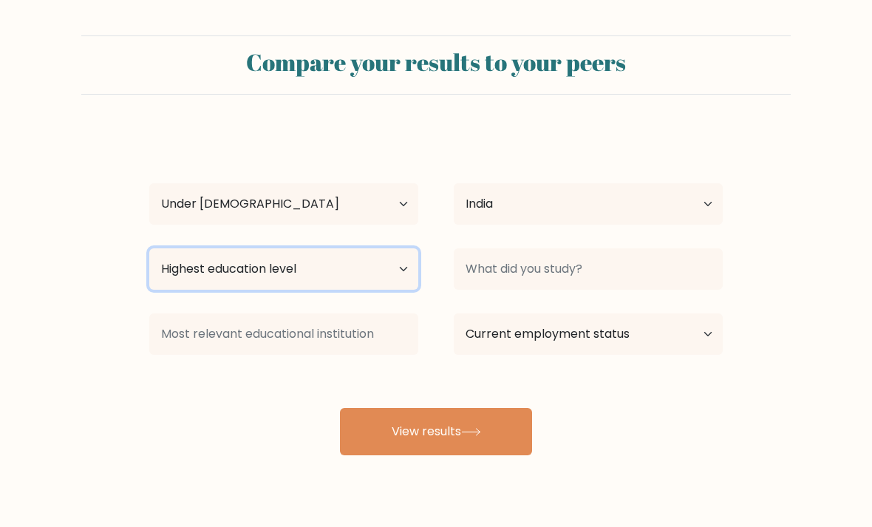
click at [389, 264] on select "Highest education level No schooling Primary Lower Secondary Upper Secondary Oc…" at bounding box center [283, 268] width 269 height 41
click at [397, 273] on select "Highest education level No schooling Primary Lower Secondary Upper Secondary Oc…" at bounding box center [283, 268] width 269 height 41
select select "lower_secondary"
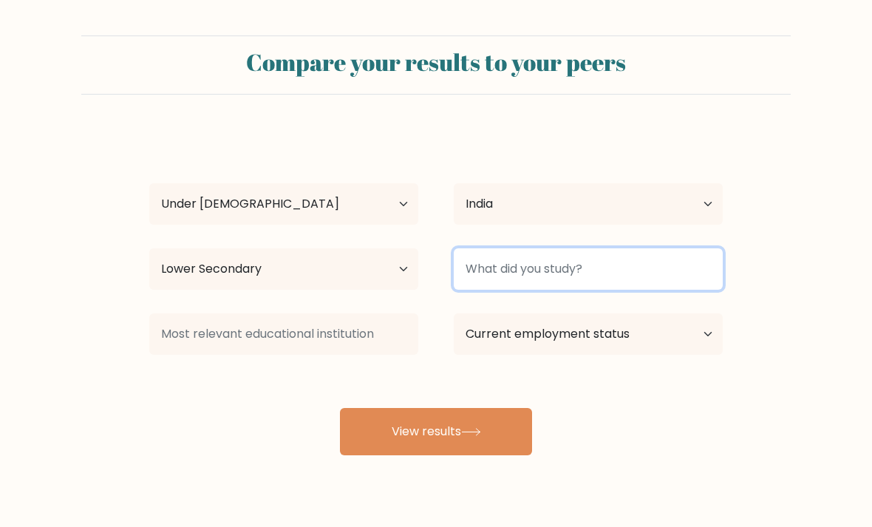
click at [662, 263] on input at bounding box center [588, 268] width 269 height 41
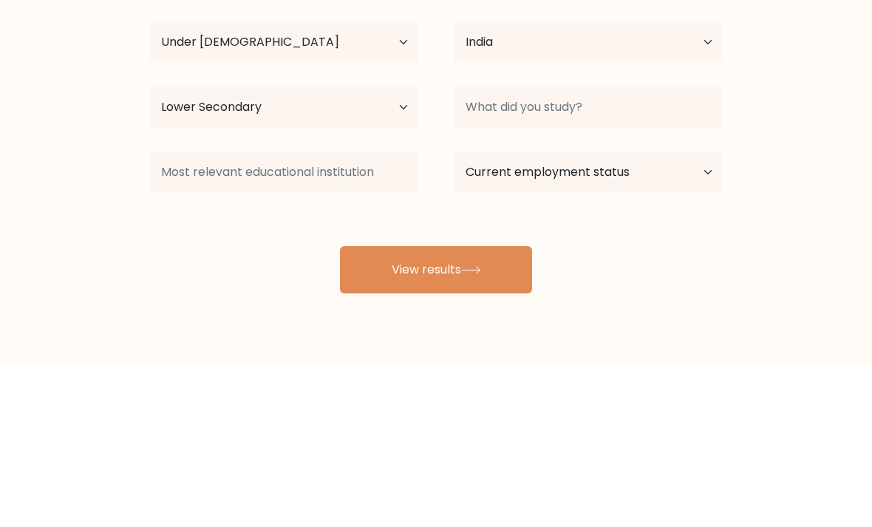
click at [789, 161] on form "Compare your results to your peers Gauri Patil Age Under [DEMOGRAPHIC_DATA] [DE…" at bounding box center [436, 245] width 872 height 420
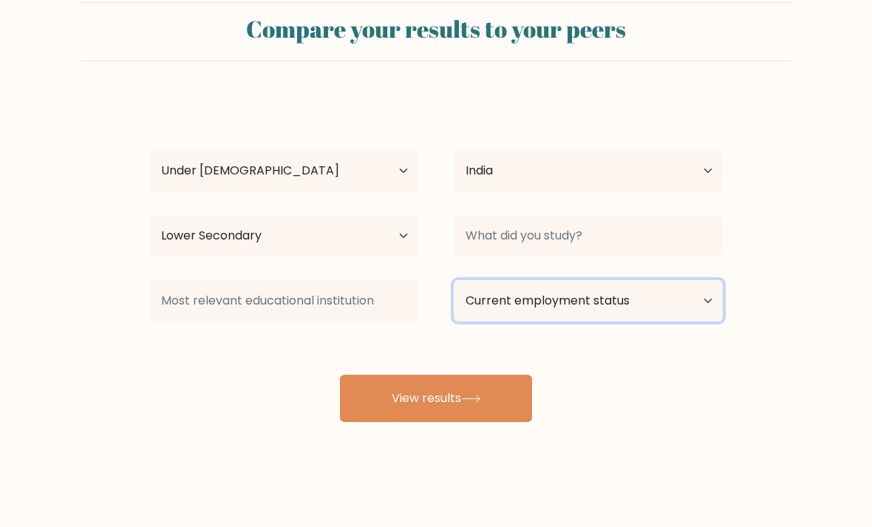
click at [703, 281] on select "Current employment status Employed Student Retired Other / prefer not to answer" at bounding box center [588, 300] width 269 height 41
select select "student"
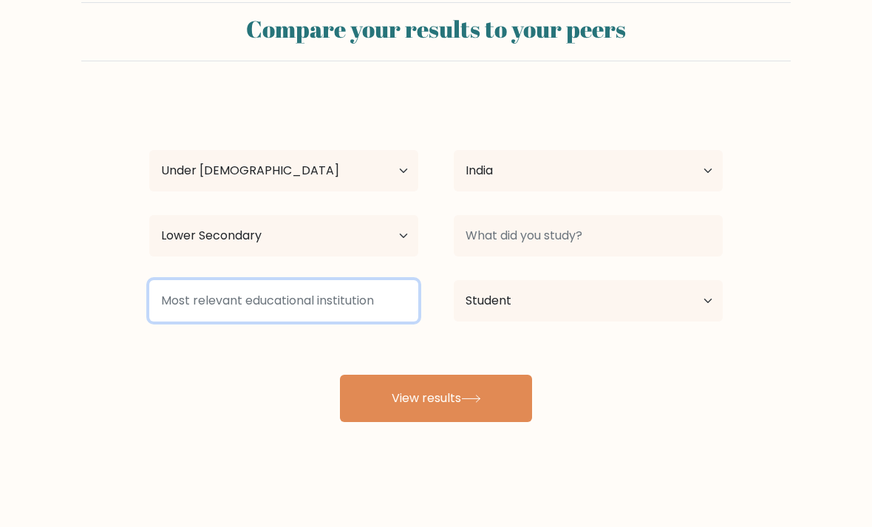
click at [185, 290] on input at bounding box center [283, 300] width 269 height 41
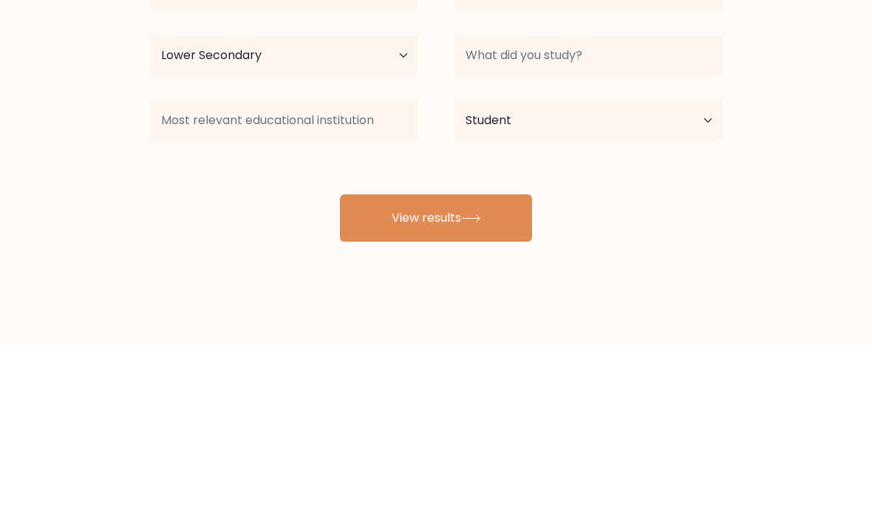
click at [659, 191] on div "Gauri Patil Age Under [DEMOGRAPHIC_DATA] [DEMOGRAPHIC_DATA] [DEMOGRAPHIC_DATA] …" at bounding box center [435, 259] width 591 height 325
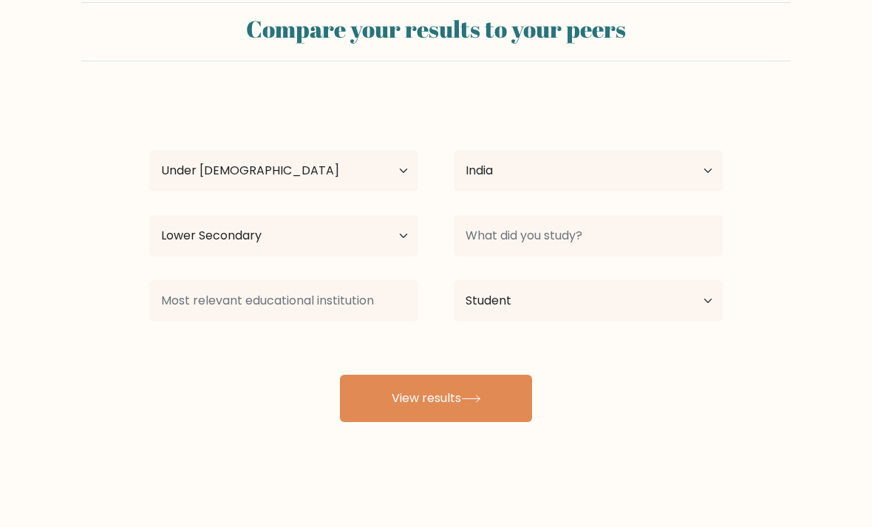
click at [483, 392] on button "View results" at bounding box center [436, 398] width 192 height 47
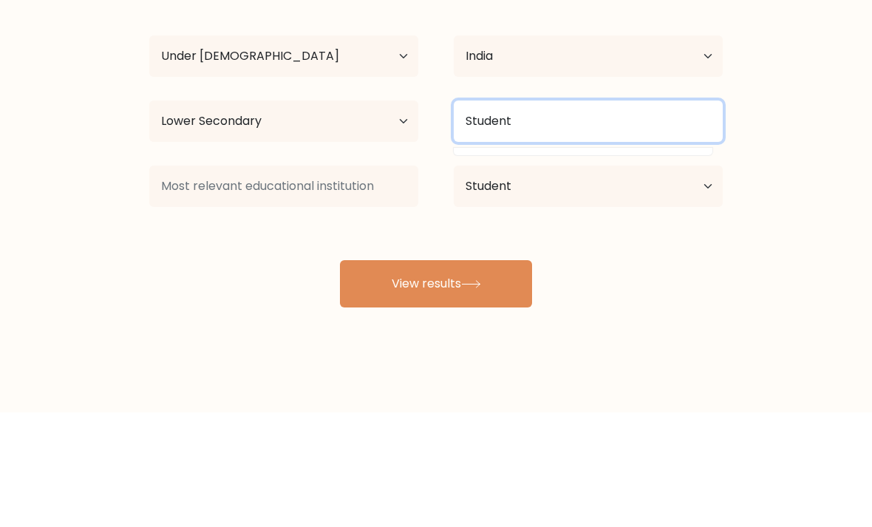
type input "Student"
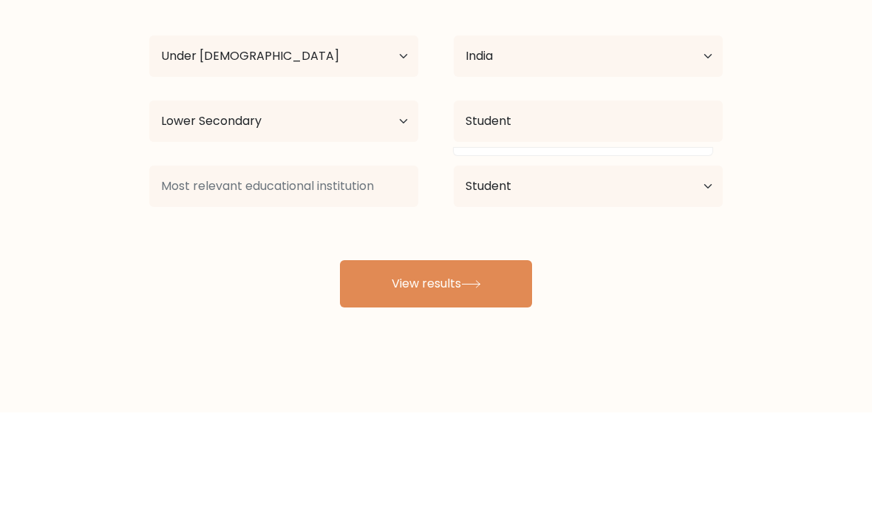
click at [790, 139] on form "Compare your results to your peers Gauri Patil Age Under [DEMOGRAPHIC_DATA] [DE…" at bounding box center [436, 212] width 872 height 420
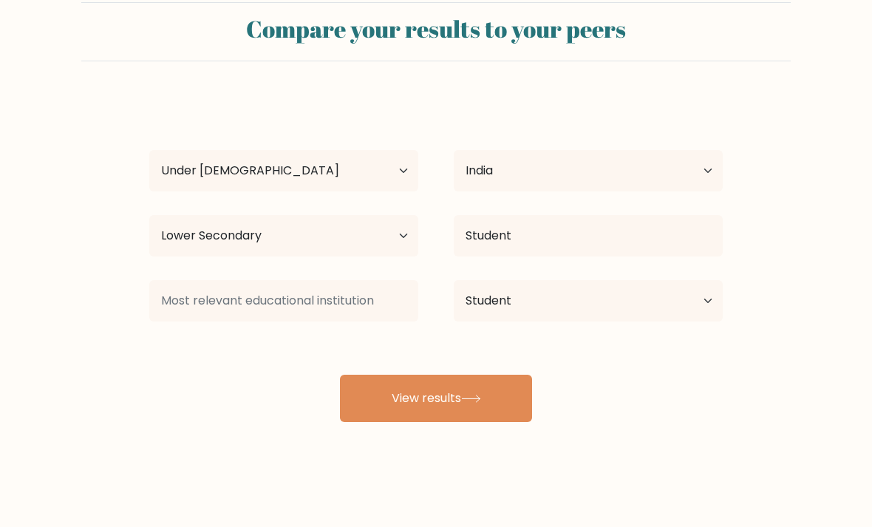
click at [439, 379] on button "View results" at bounding box center [436, 398] width 192 height 47
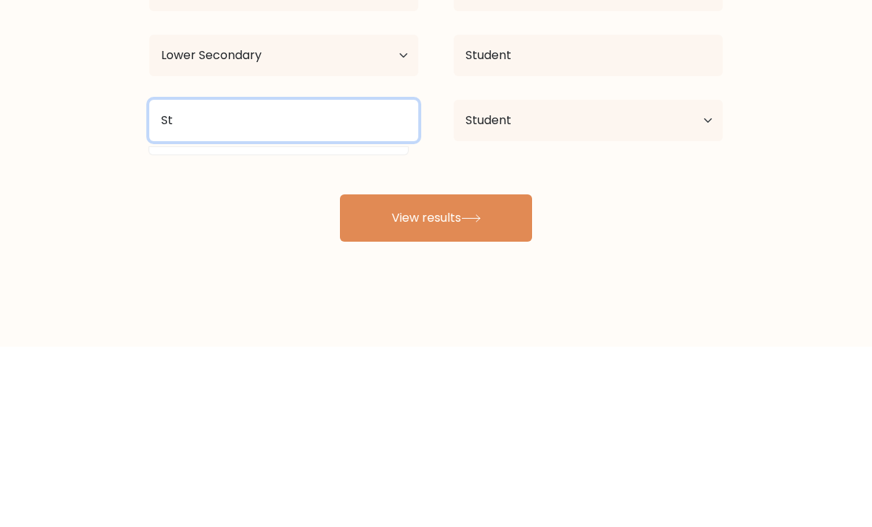
type input "S"
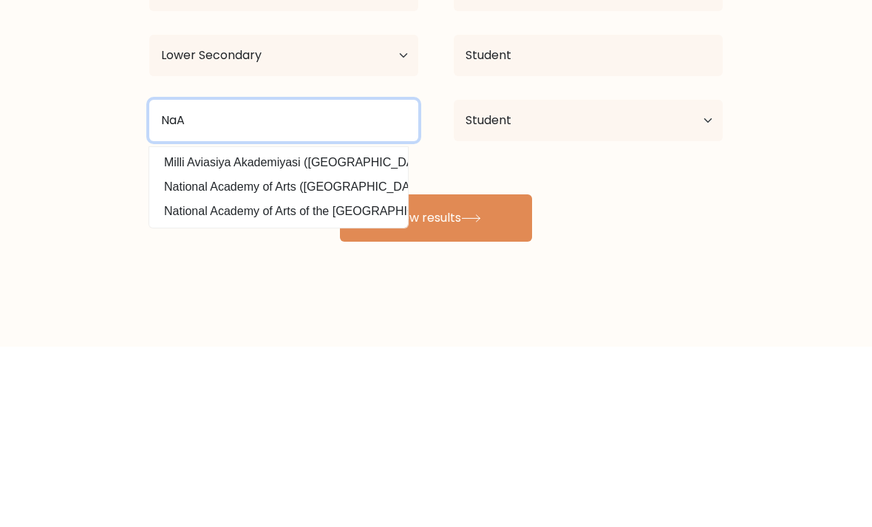
type input "NaA"
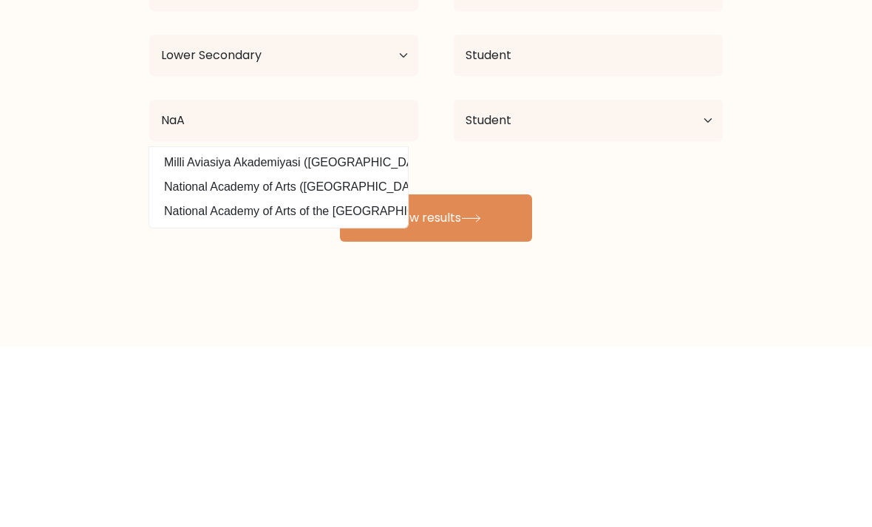
click at [497, 375] on button "View results" at bounding box center [436, 398] width 192 height 47
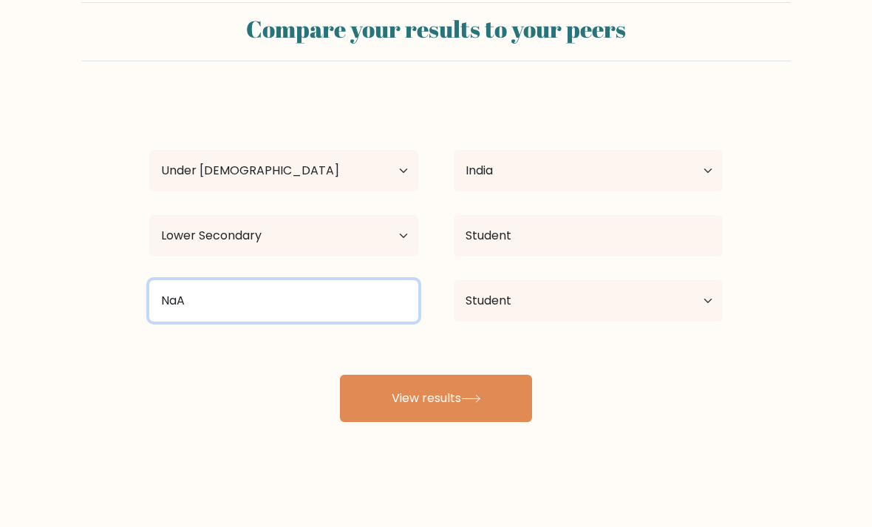
click at [397, 280] on input "NaA" at bounding box center [283, 300] width 269 height 41
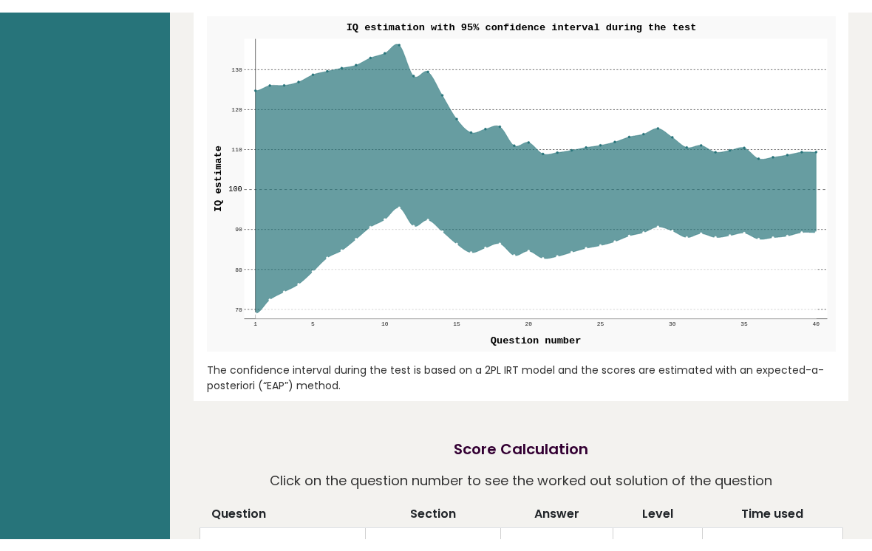
scroll to position [1852, 0]
